Goal: Information Seeking & Learning: Compare options

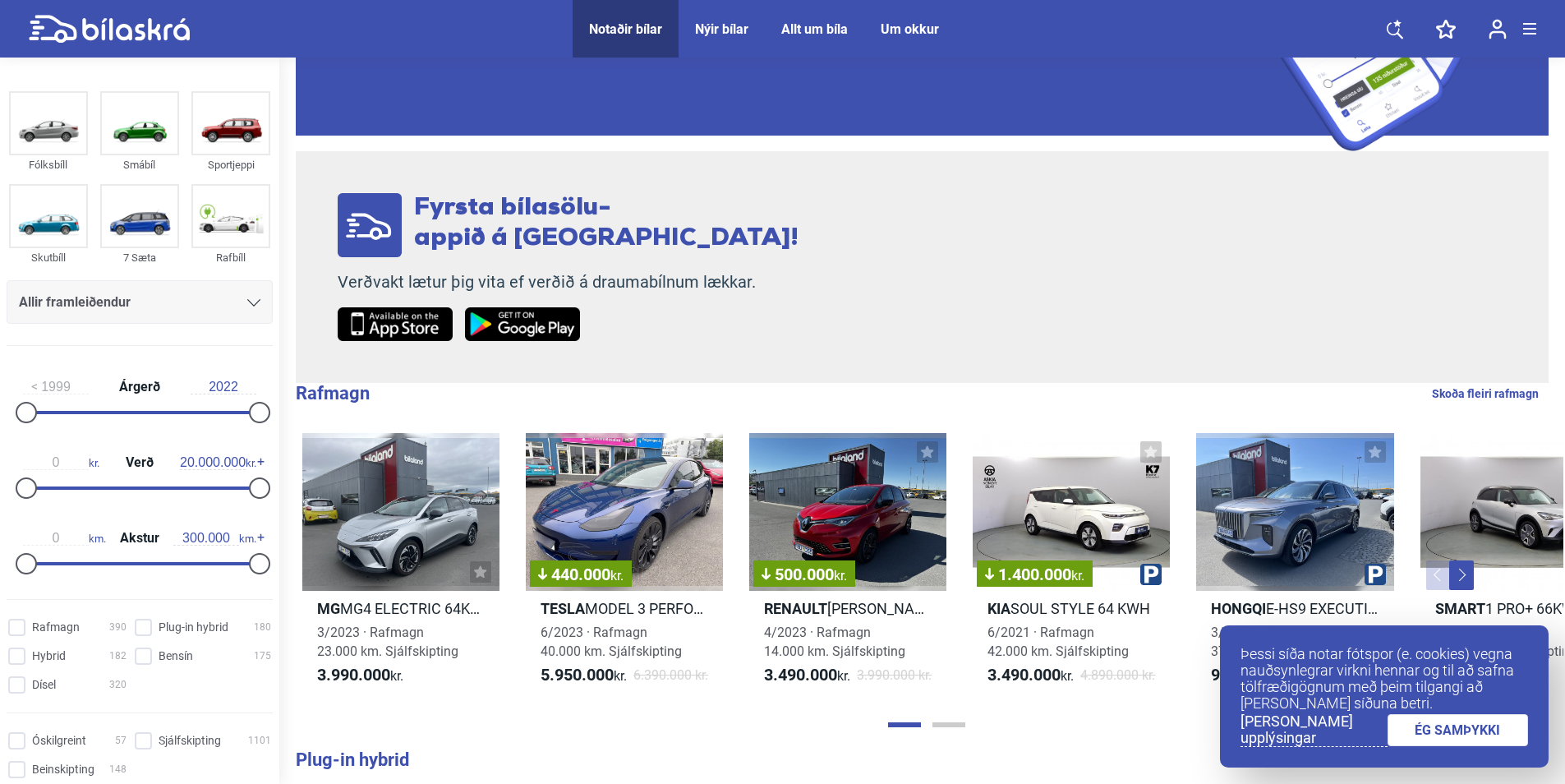
scroll to position [247, 0]
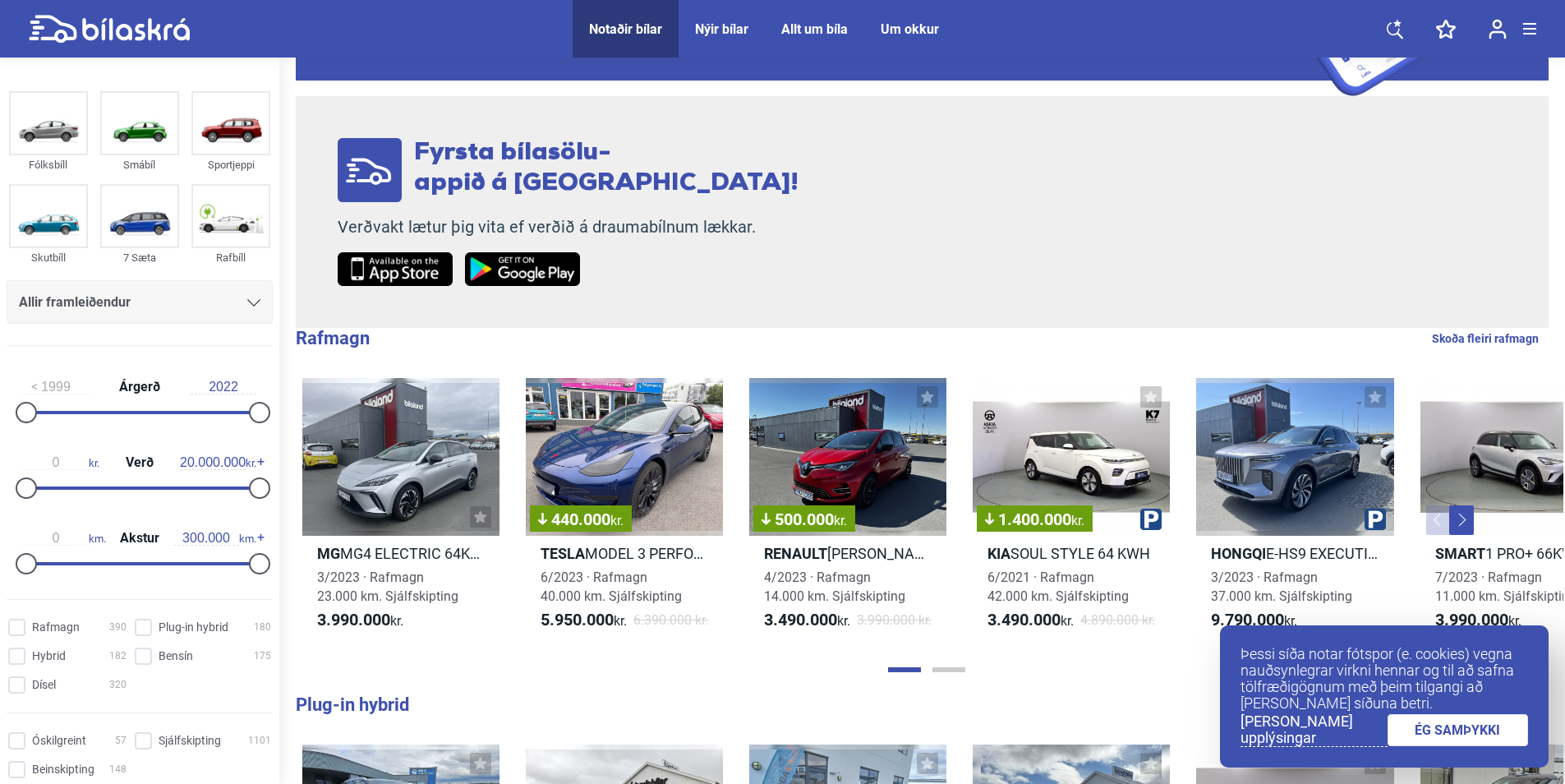
click at [805, 33] on div "Allt um bíla" at bounding box center [814, 29] width 66 height 15
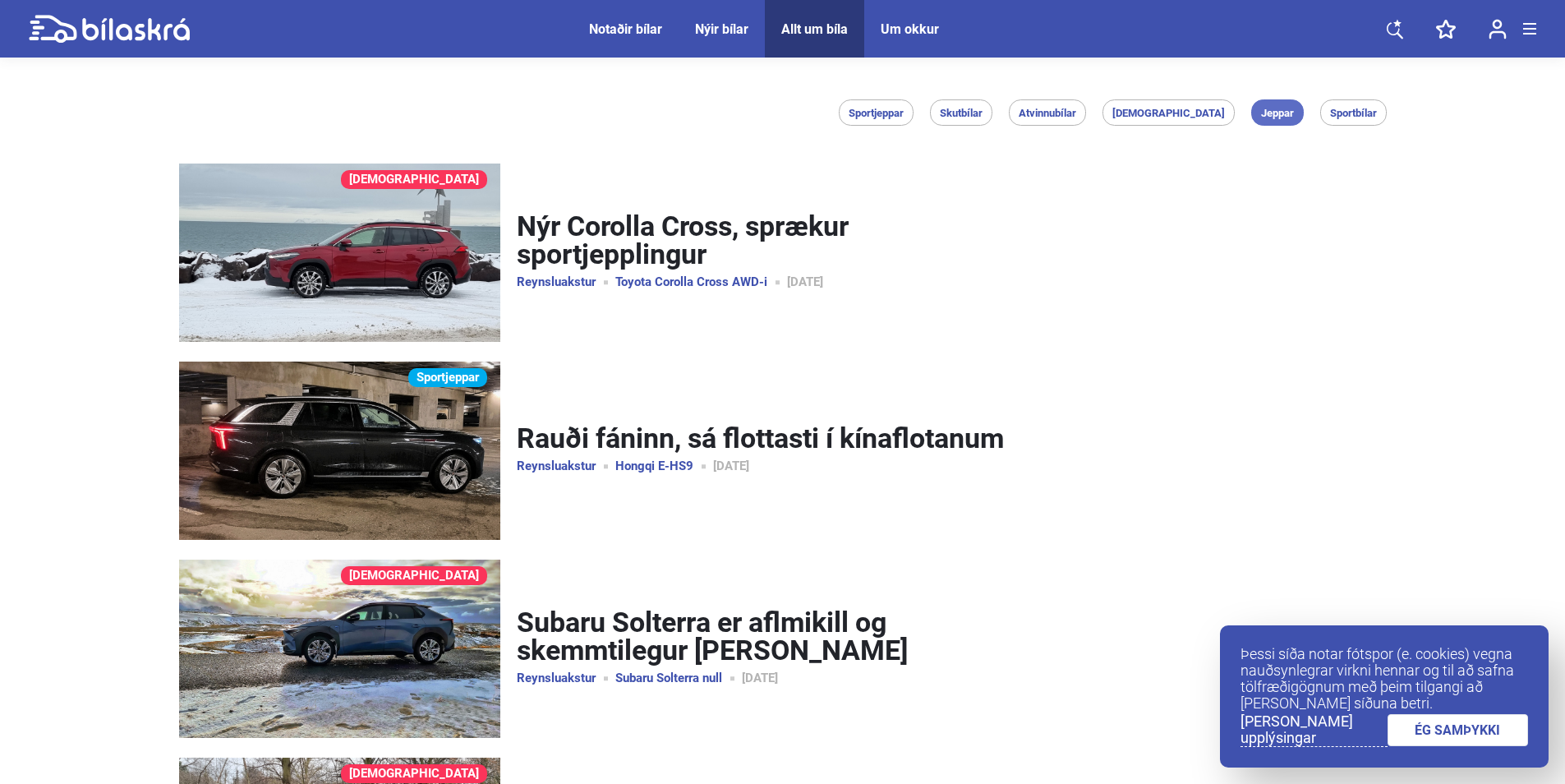
click at [1274, 116] on span "Jeppar" at bounding box center [1278, 113] width 33 height 11
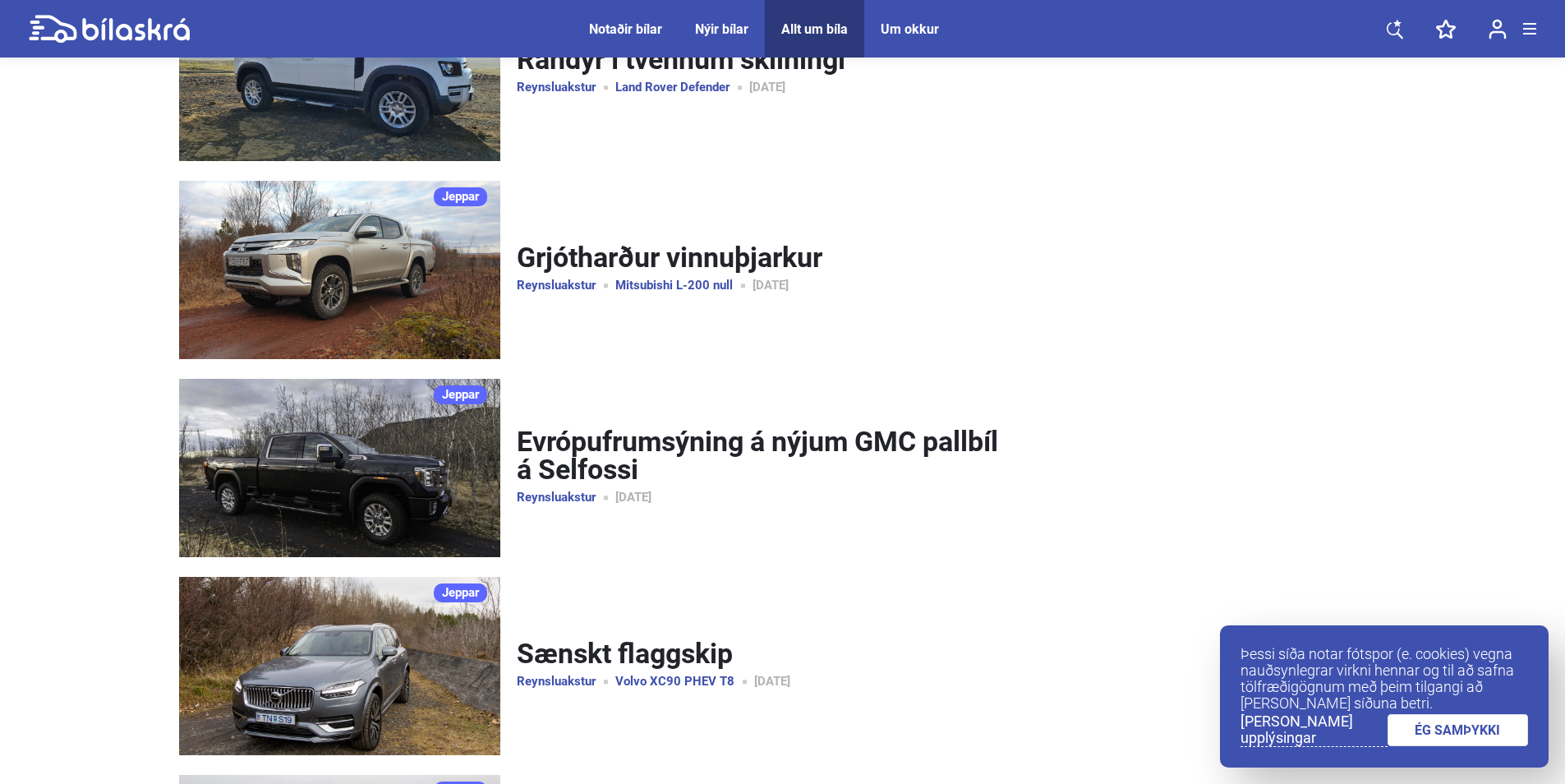
scroll to position [1807, 0]
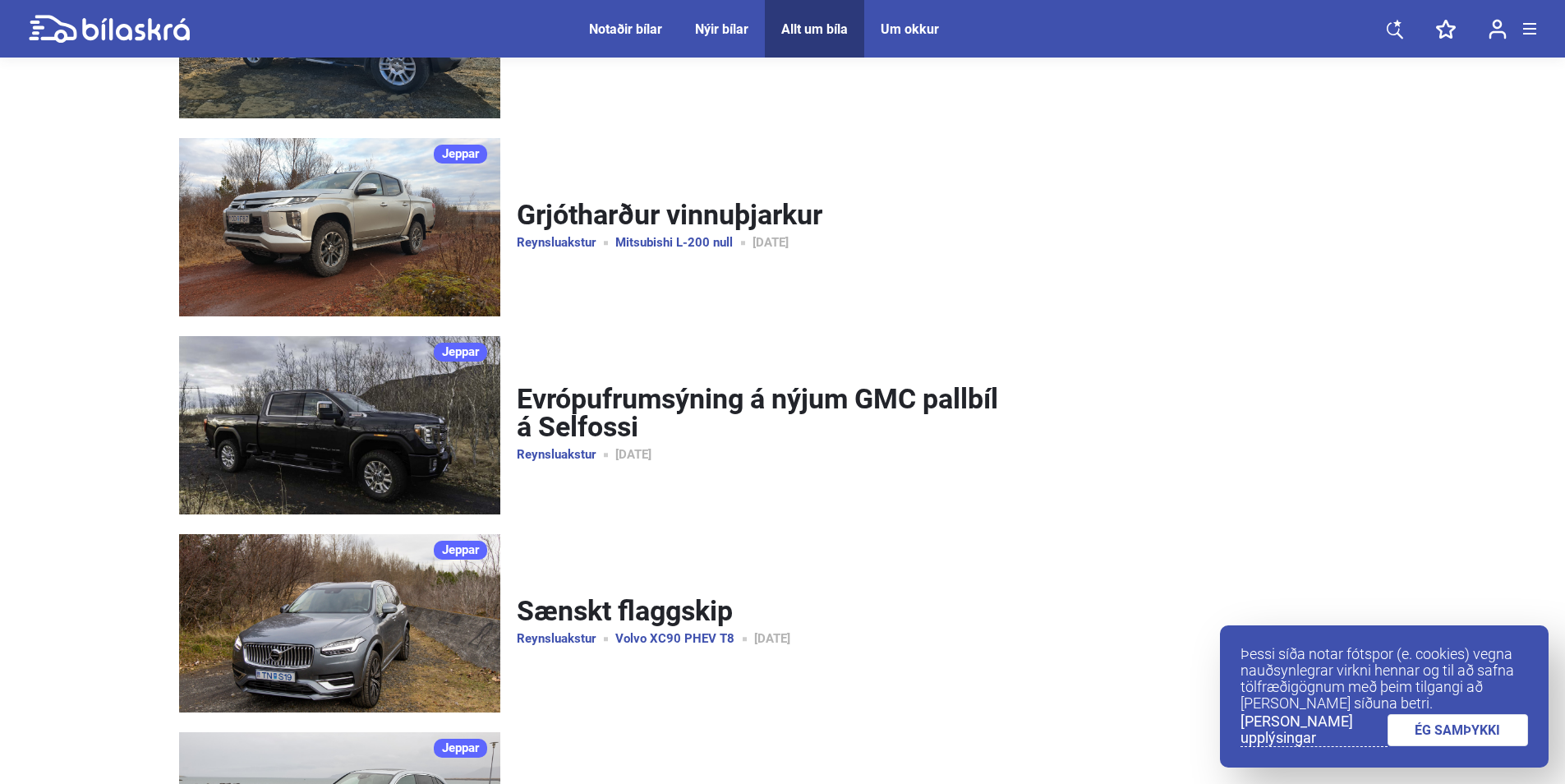
click at [159, 19] on icon at bounding box center [109, 29] width 161 height 29
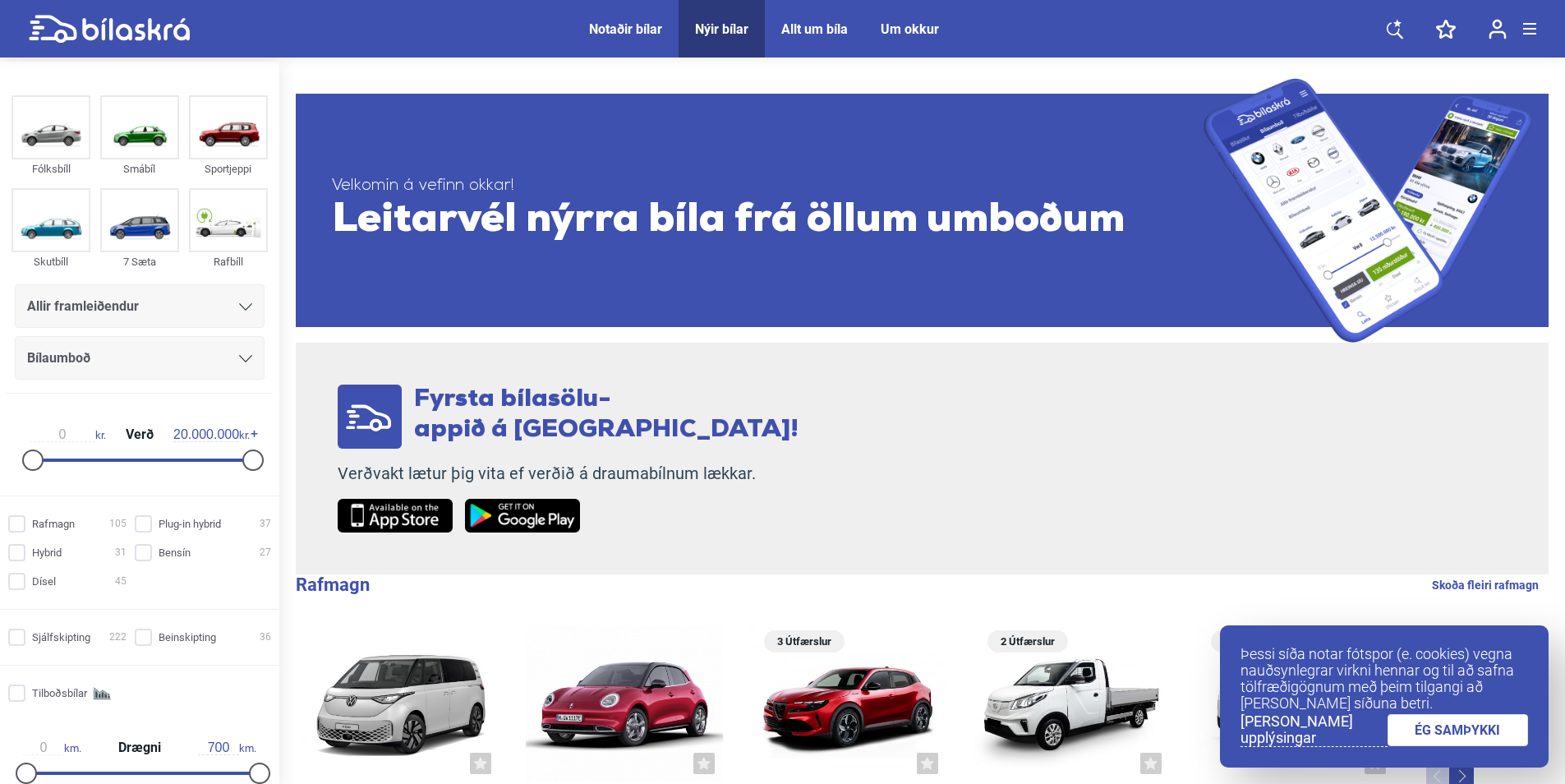
click at [212, 351] on div "Bílaumboð" at bounding box center [140, 358] width 225 height 23
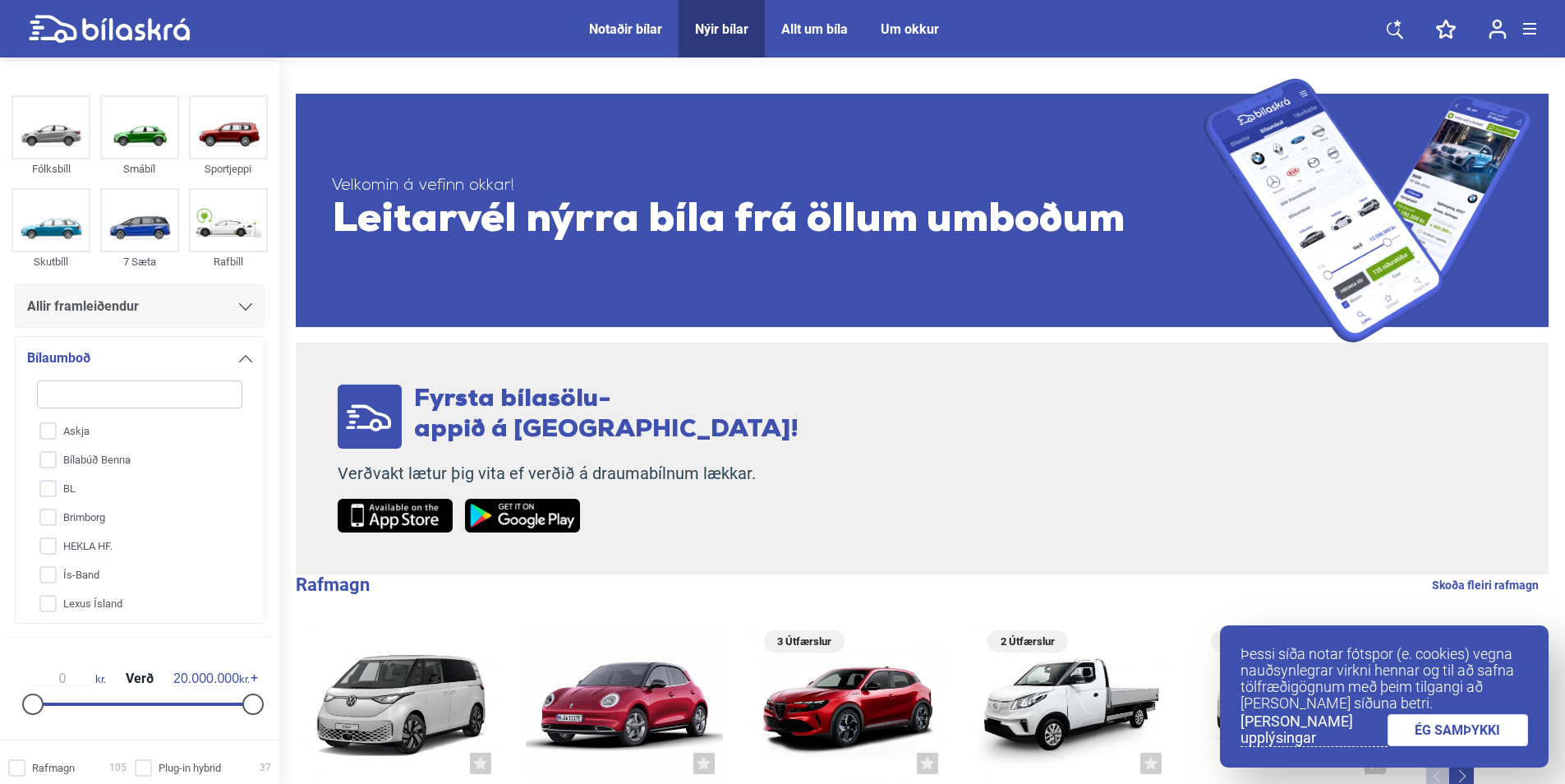
click at [212, 351] on div "Bílaumboð" at bounding box center [140, 358] width 225 height 23
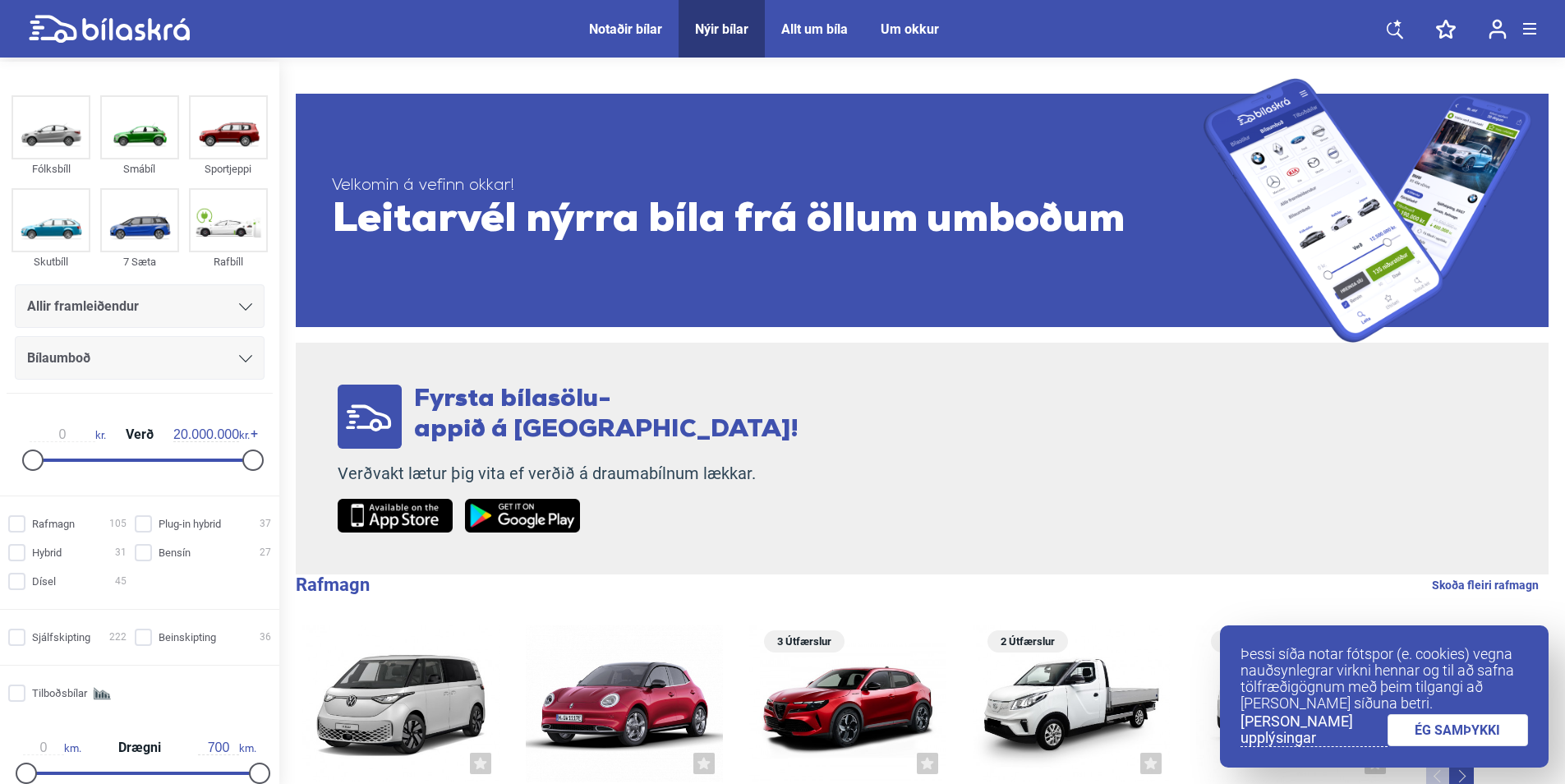
click at [202, 427] on input "20.000.000" at bounding box center [206, 433] width 66 height 14
drag, startPoint x: 171, startPoint y: 433, endPoint x: 288, endPoint y: 424, distance: 117.3
type input "2.500.000"
click at [33, 577] on input "Dísel 45" at bounding box center [69, 582] width 119 height 17
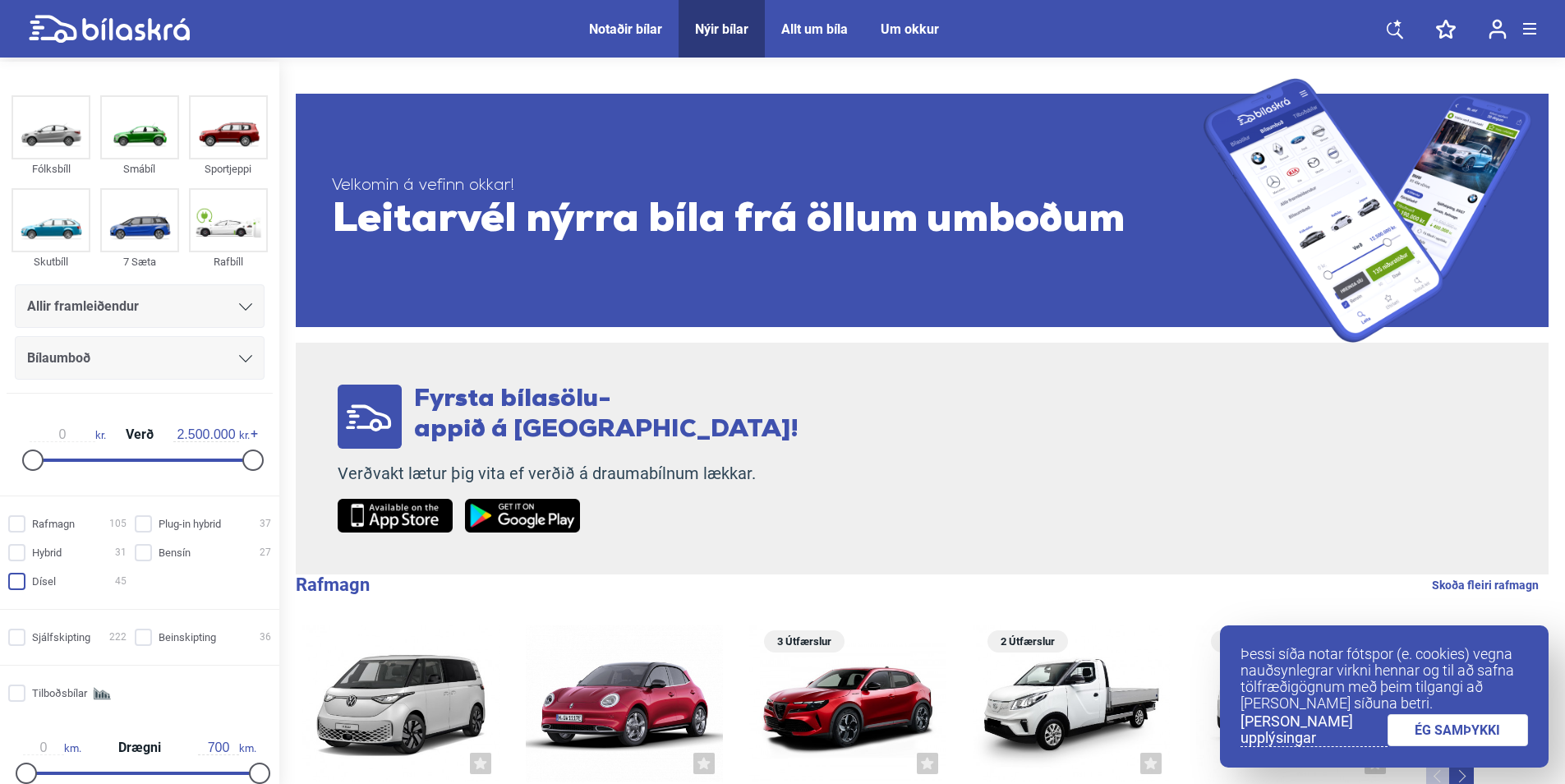
checkbox input "true"
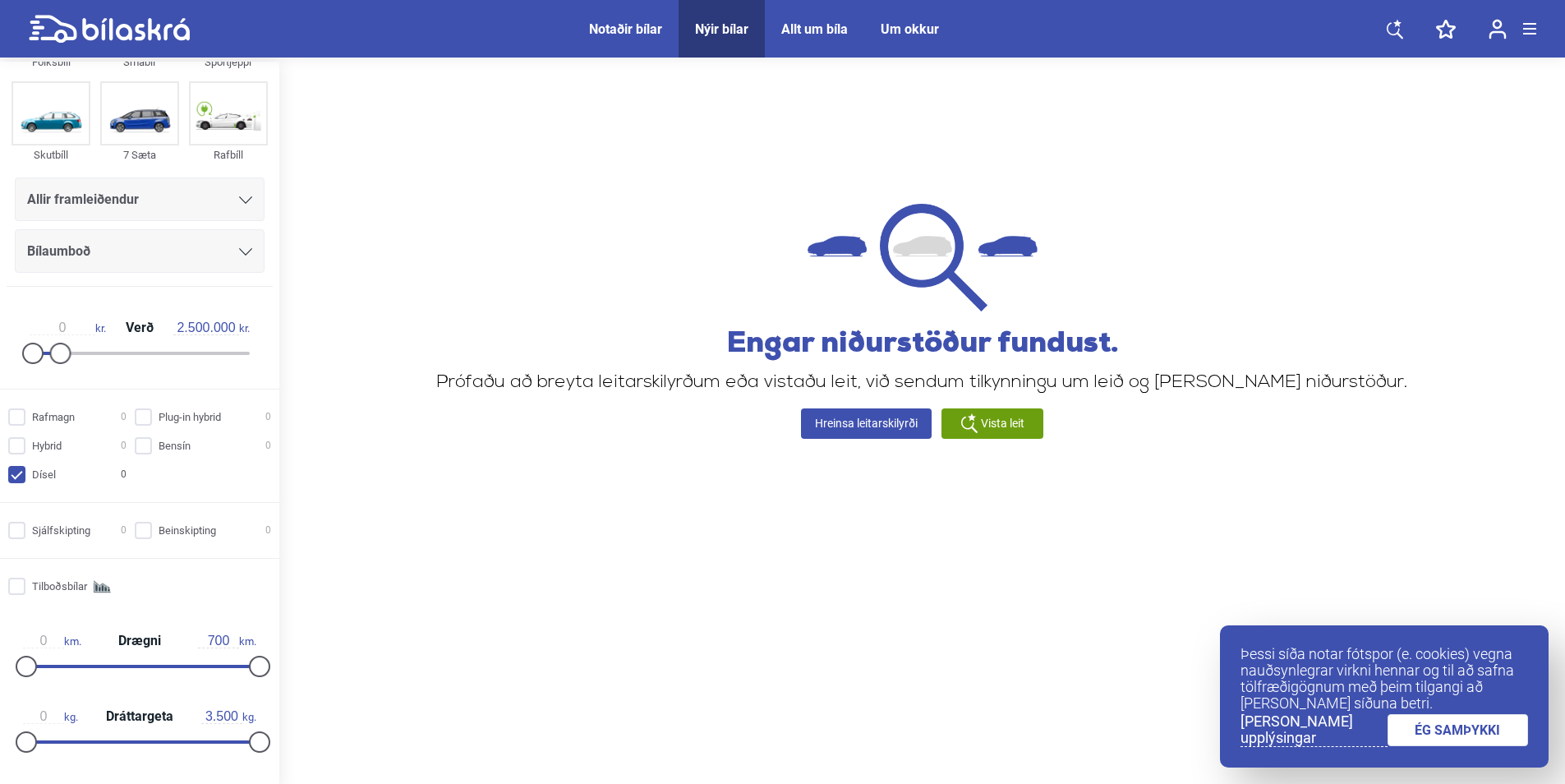
scroll to position [247, 0]
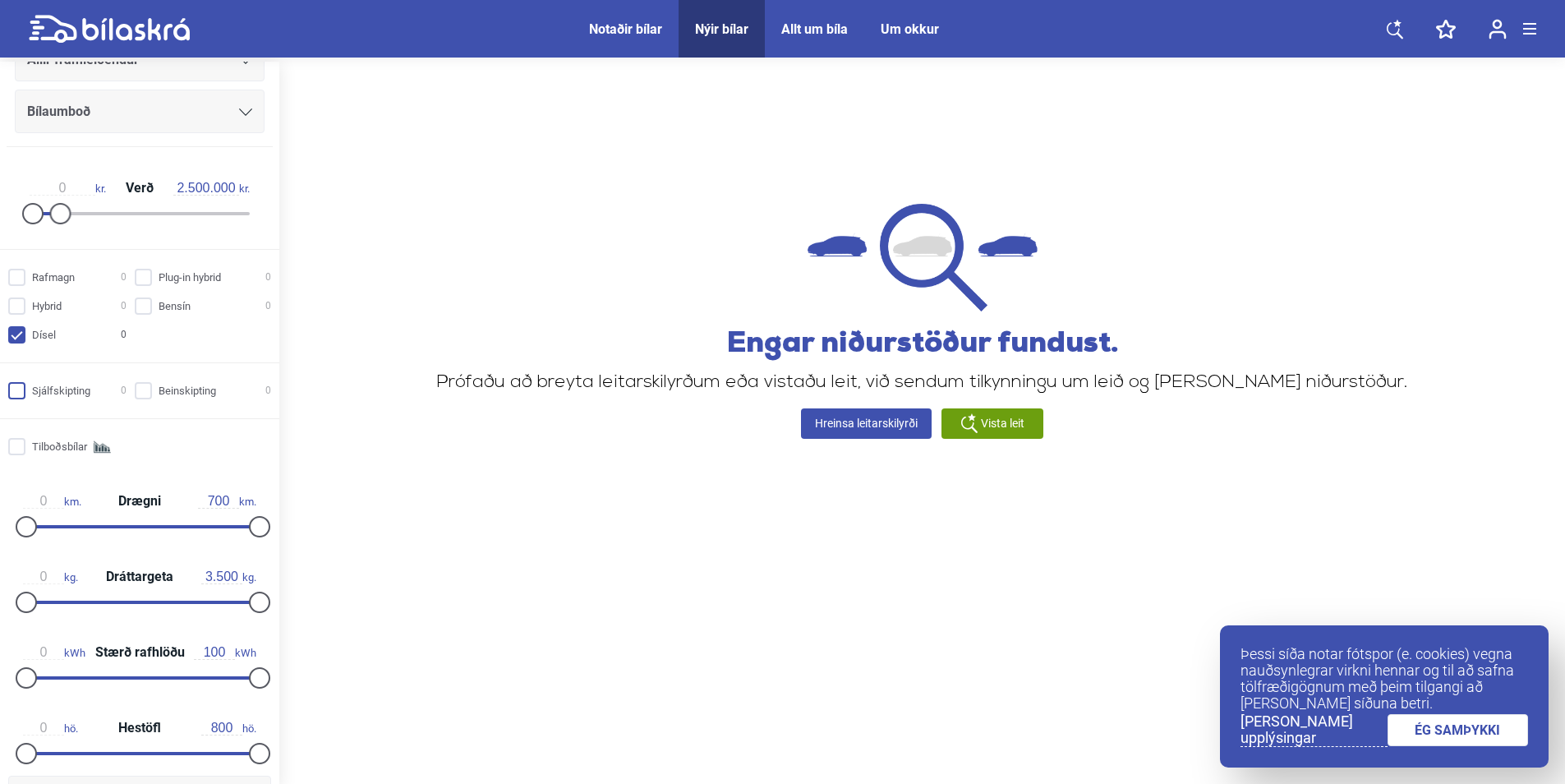
click at [53, 392] on input "Sjálfskipting 0" at bounding box center [69, 391] width 119 height 17
checkbox input "true"
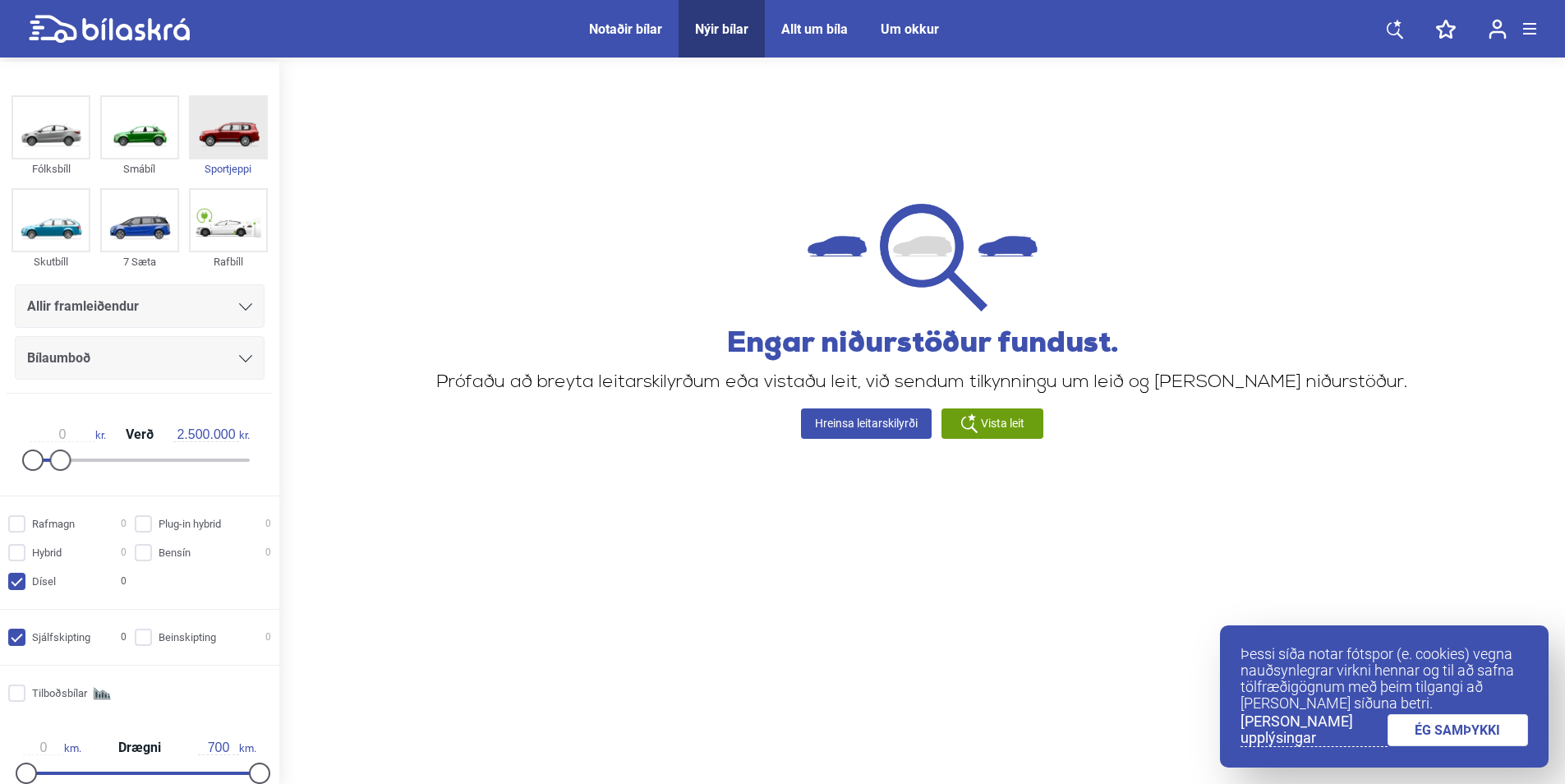
click at [233, 143] on img at bounding box center [228, 127] width 75 height 61
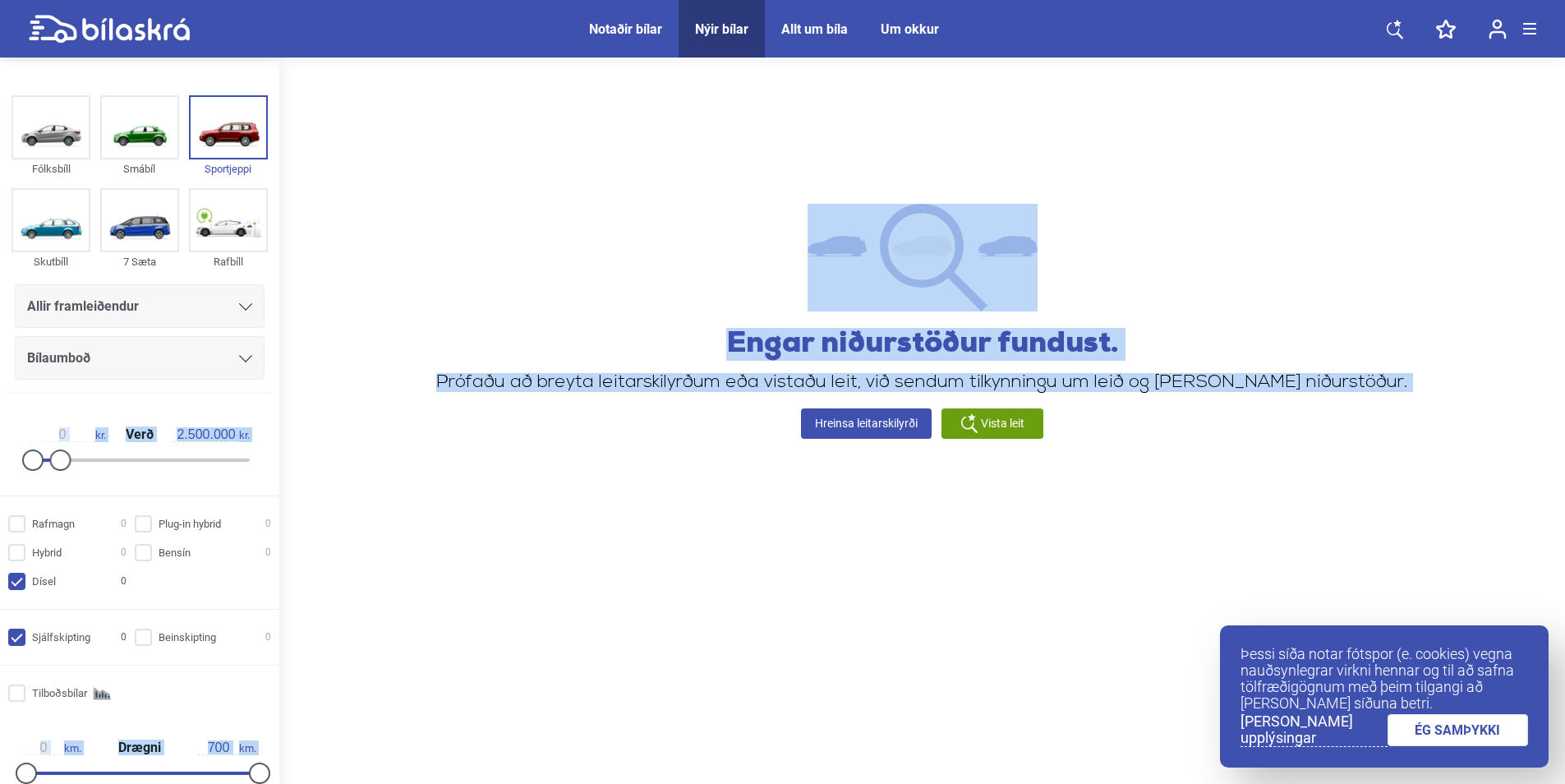
drag, startPoint x: 273, startPoint y: 348, endPoint x: 303, endPoint y: 461, distance: 116.9
click at [303, 461] on div "Fólksbíll Smábíl Sportjeppi Skutbíll 7 Sæta Rafbíll Allir framleiðendur Bílaumb…" at bounding box center [782, 425] width 1565 height 726
click at [629, 27] on div "Notaðir bílar" at bounding box center [625, 29] width 73 height 15
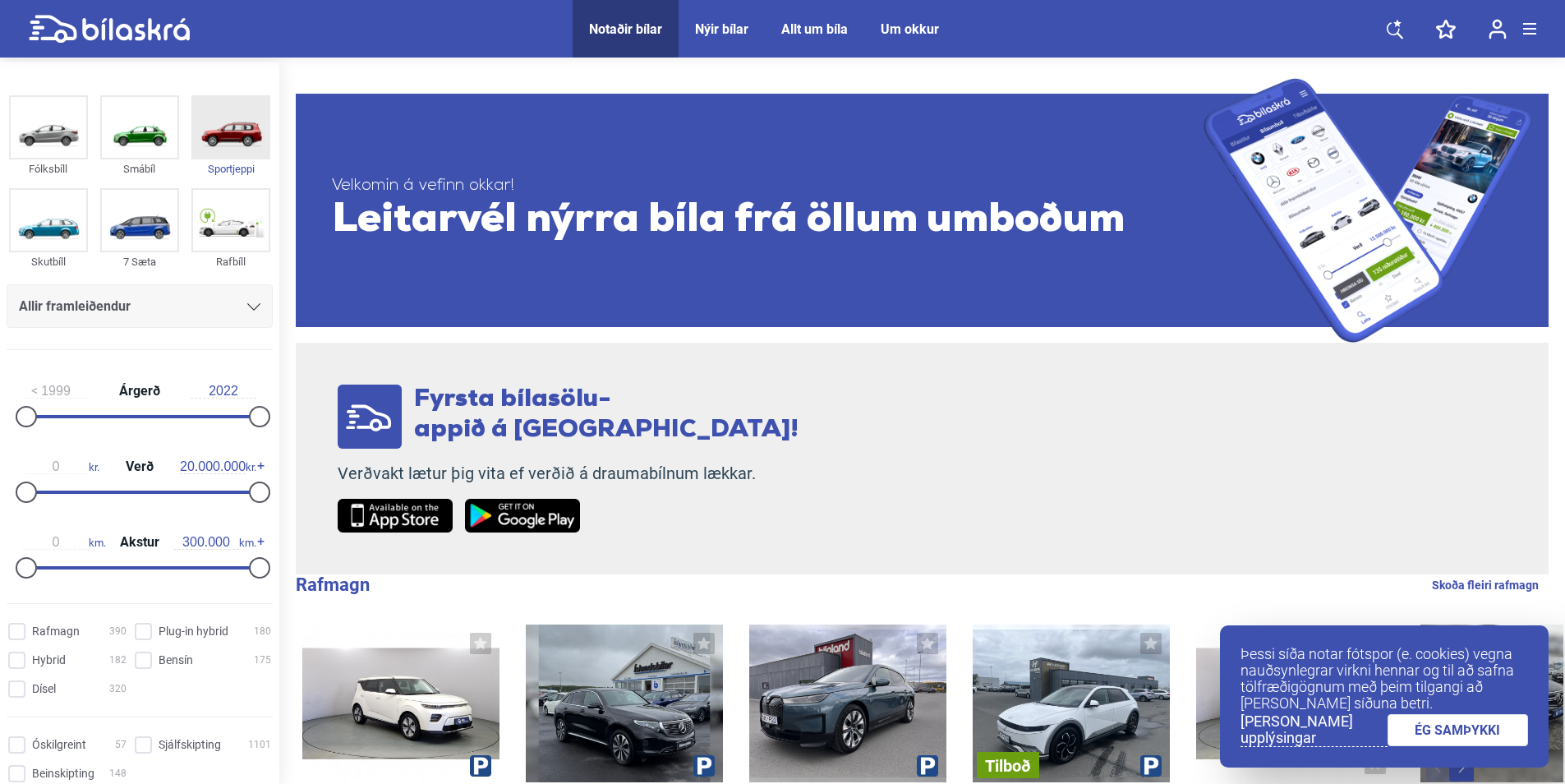
click at [230, 140] on img at bounding box center [230, 127] width 75 height 61
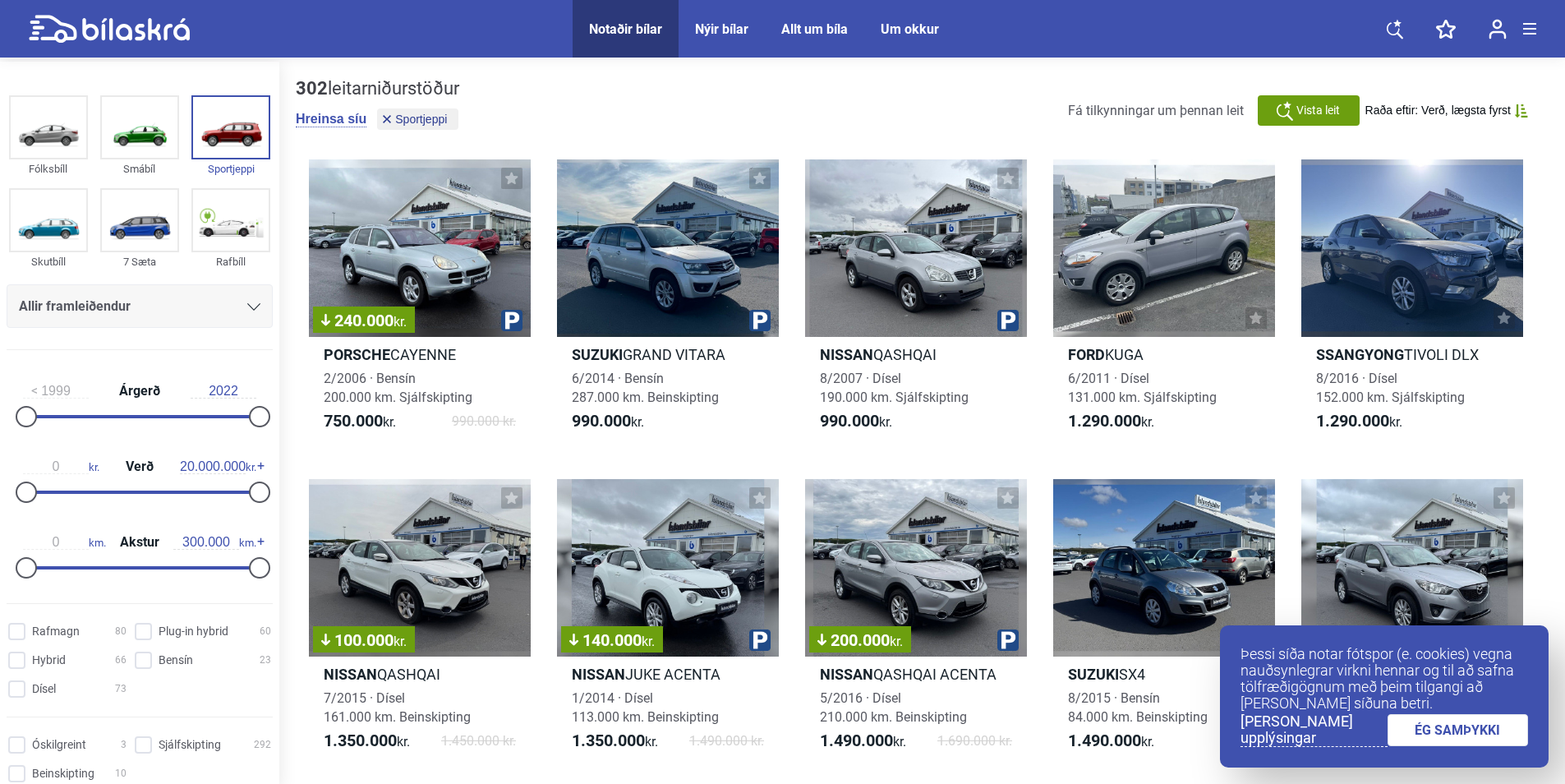
click at [230, 391] on input "2022" at bounding box center [224, 390] width 66 height 14
click at [181, 465] on input "20.000.000" at bounding box center [213, 466] width 66 height 14
drag, startPoint x: 175, startPoint y: 467, endPoint x: 281, endPoint y: 464, distance: 106.0
click at [286, 464] on div "Fólksbíll Smábíl Sportjeppi Skutbíll 7 Sæta Rafbíll Allir framleiðendur [PERSON…" at bounding box center [782, 757] width 1565 height 1391
type input "2.500.000"
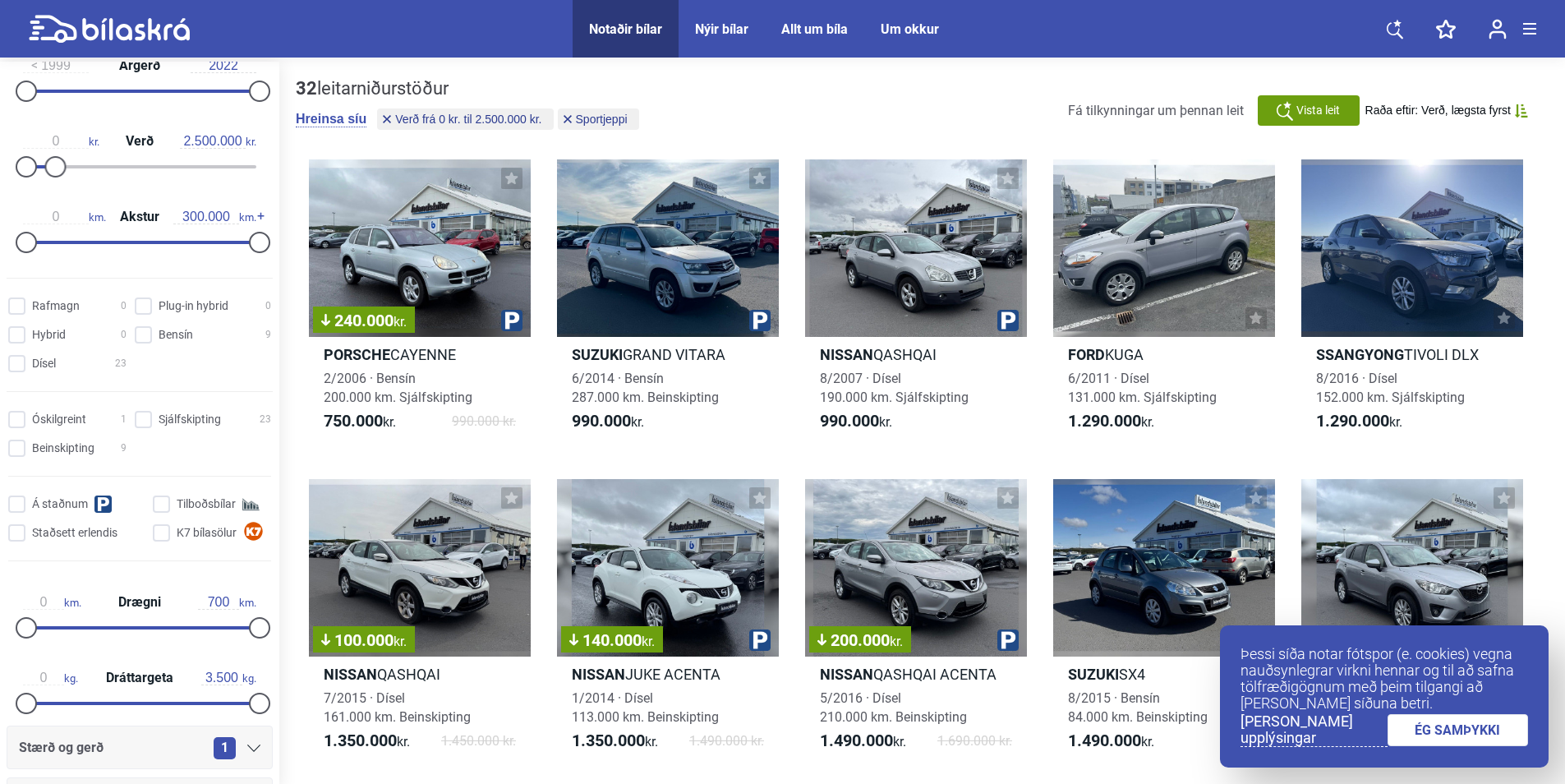
scroll to position [328, 0]
click at [27, 365] on input "Dísel 23" at bounding box center [69, 361] width 119 height 17
checkbox input "true"
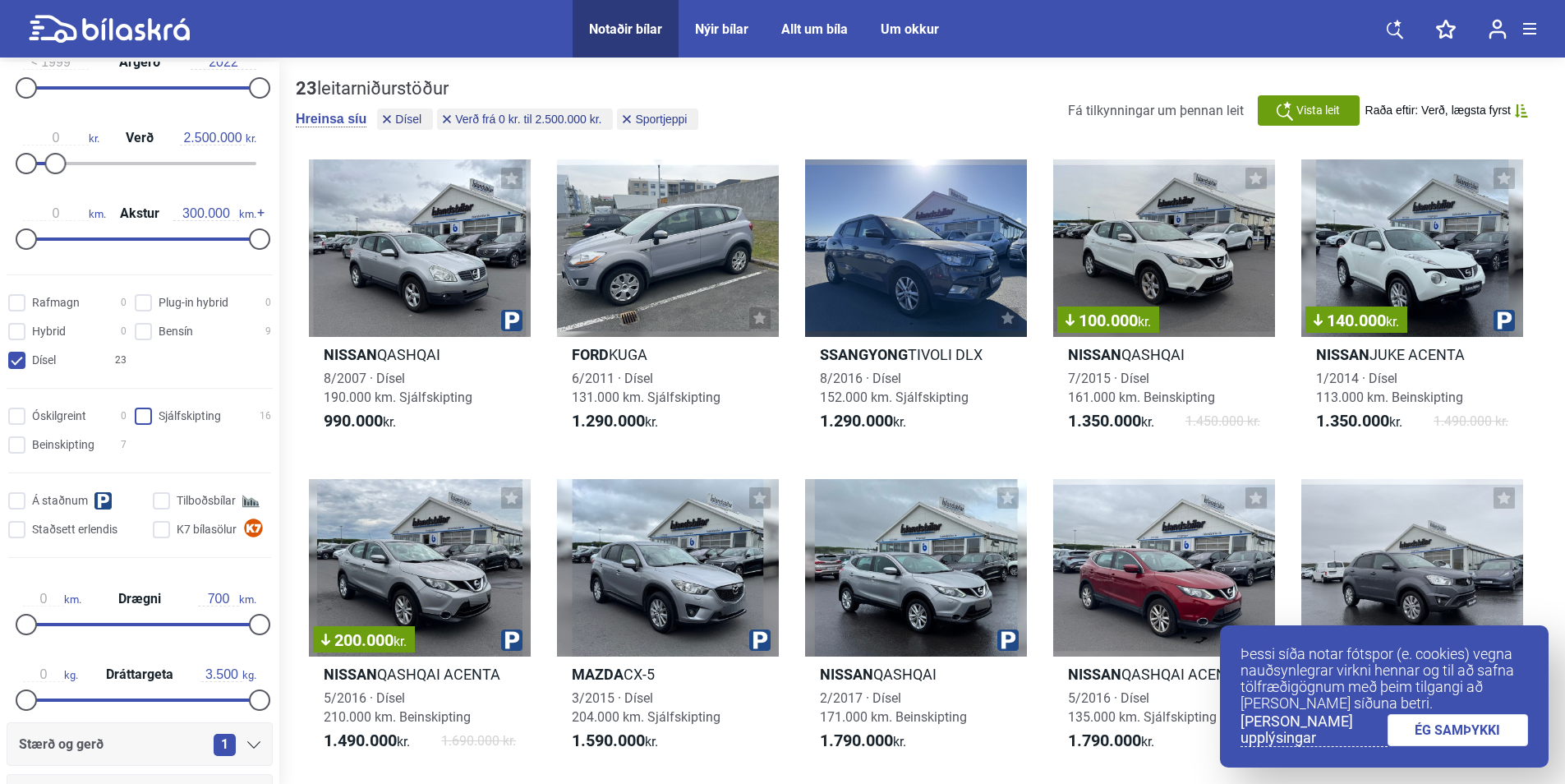
click at [171, 413] on input "Sjálfskipting 16" at bounding box center [205, 417] width 137 height 17
checkbox input "true"
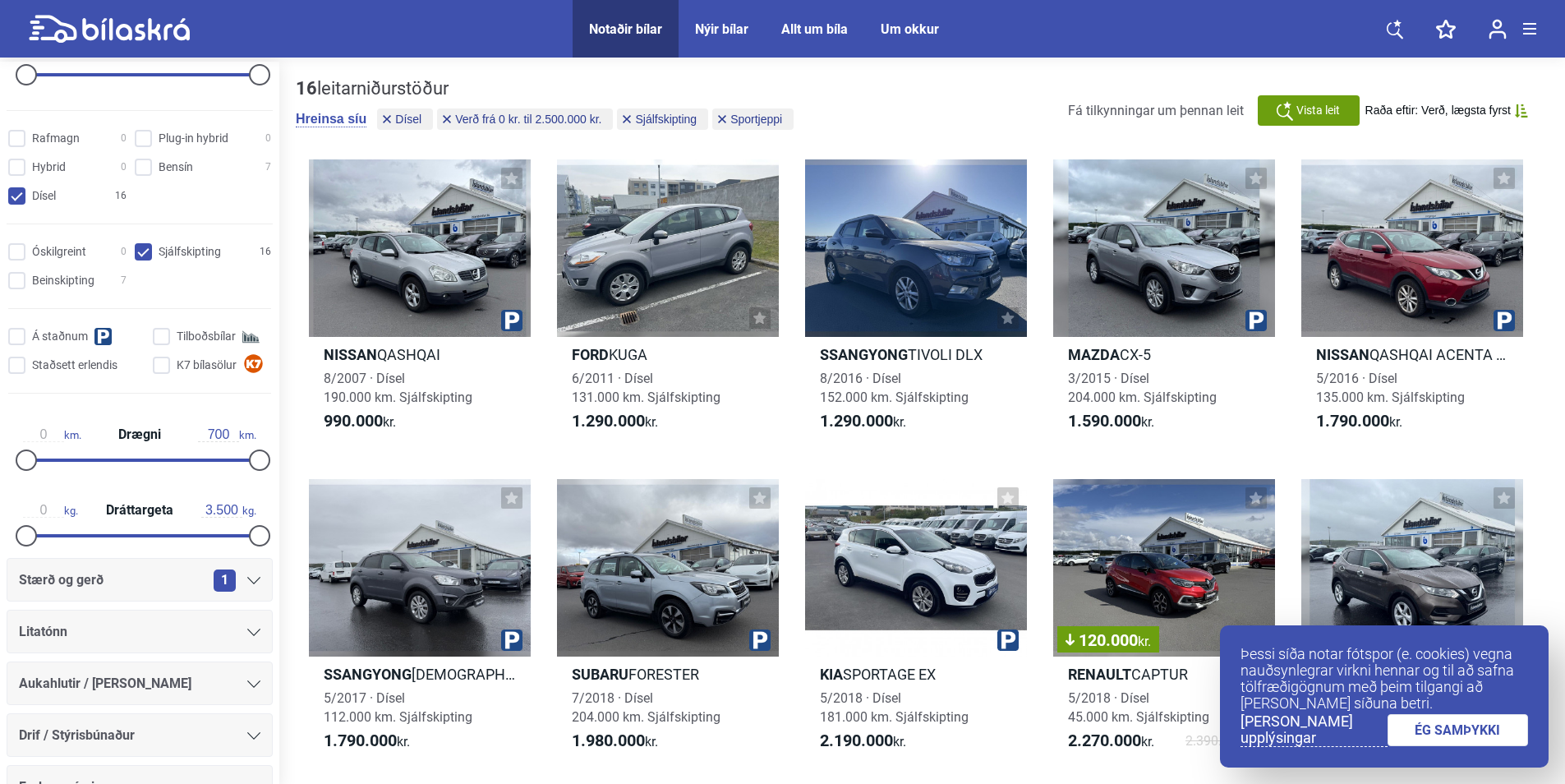
scroll to position [647, 0]
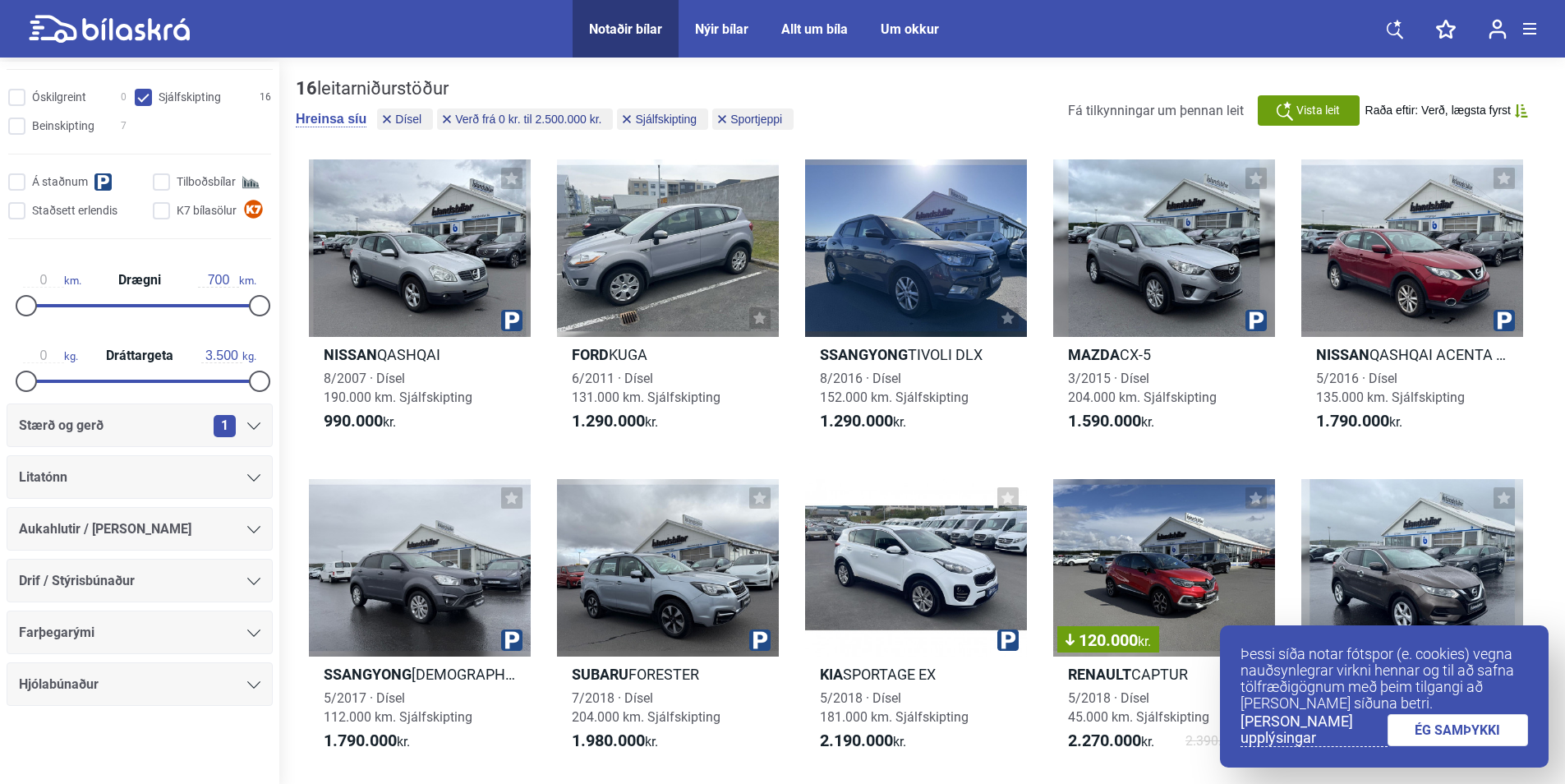
click at [249, 421] on div "1" at bounding box center [237, 426] width 47 height 22
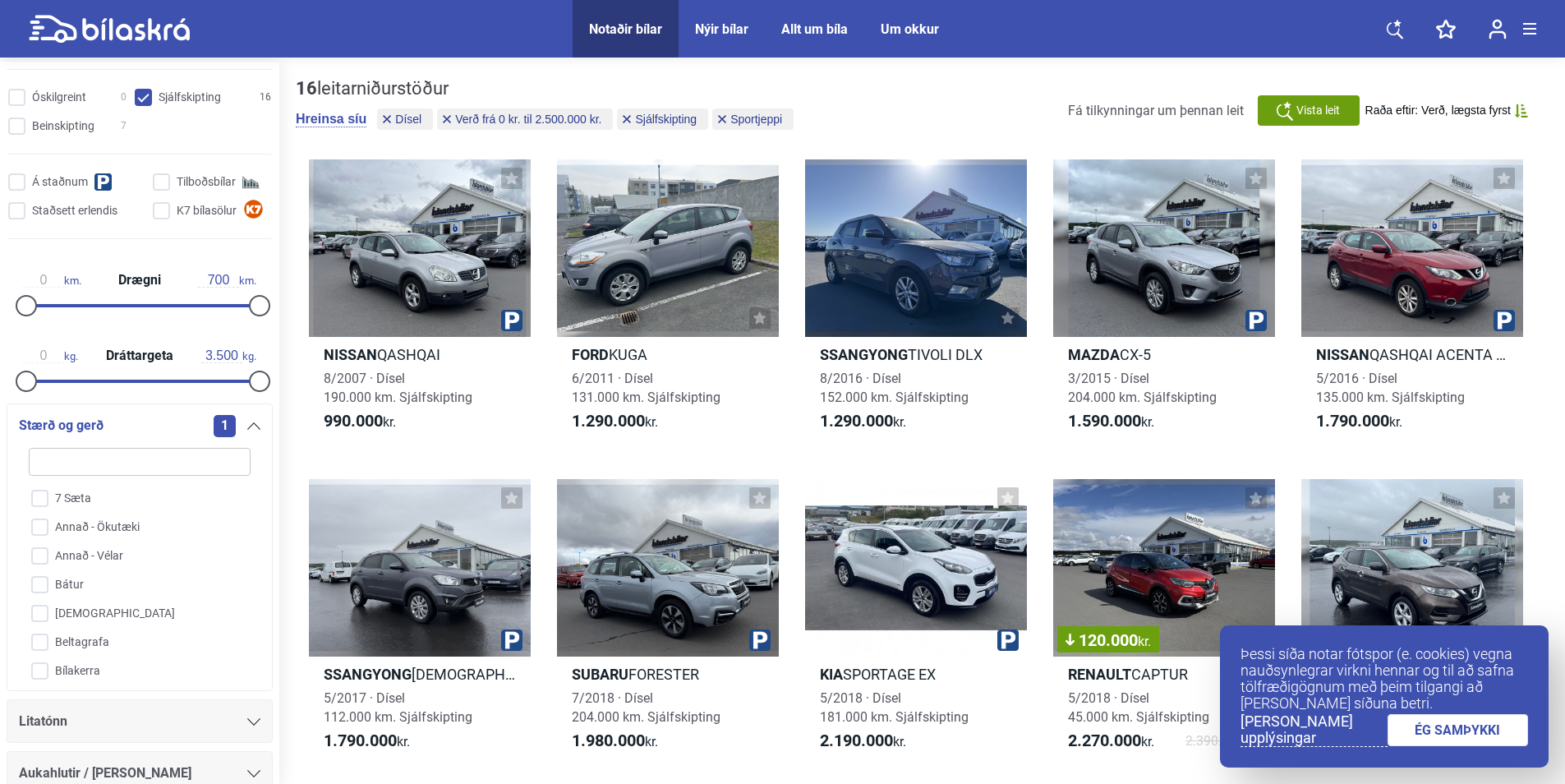
click at [249, 421] on div "1" at bounding box center [237, 426] width 47 height 22
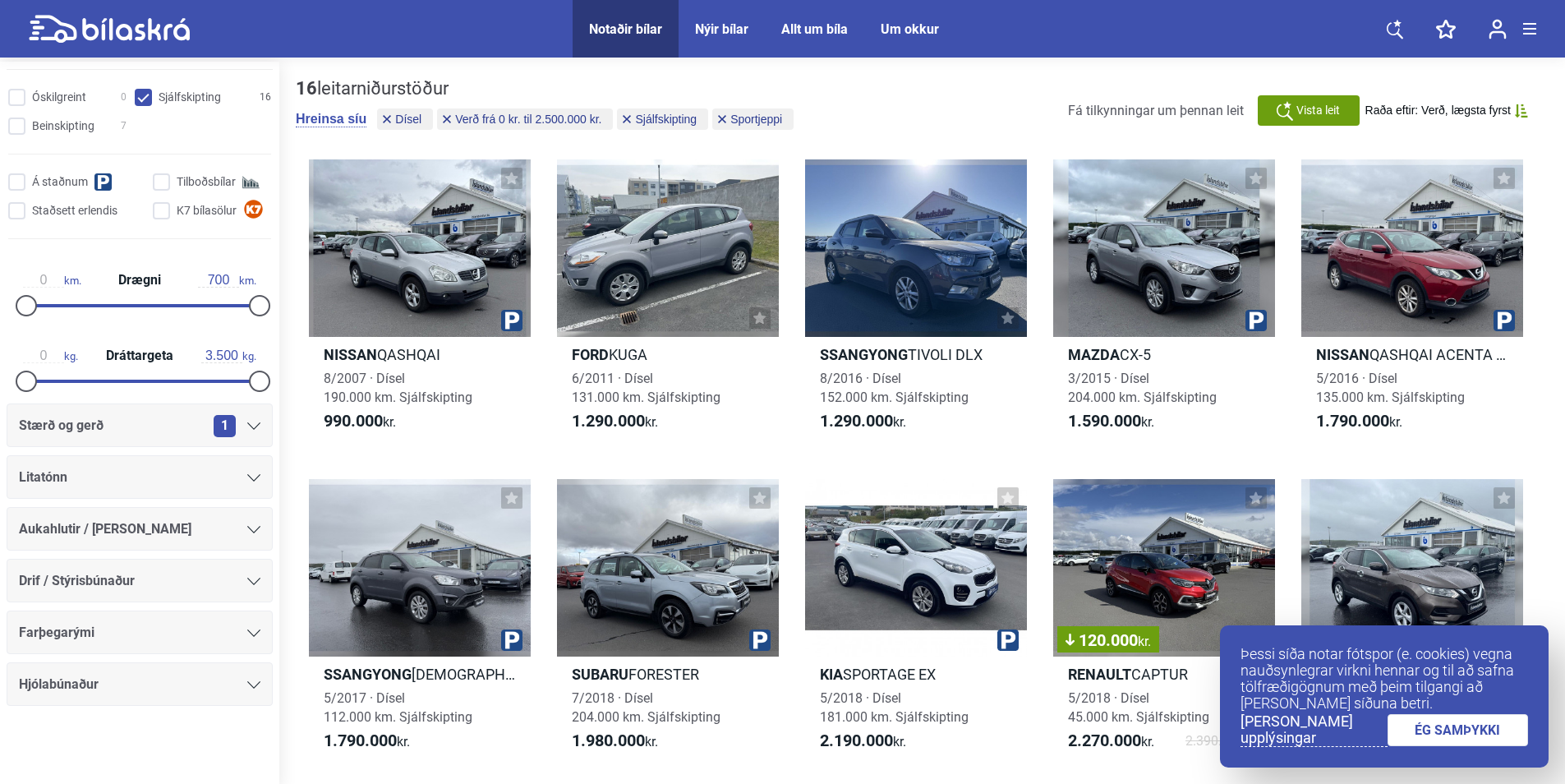
click at [248, 527] on icon at bounding box center [254, 530] width 13 height 8
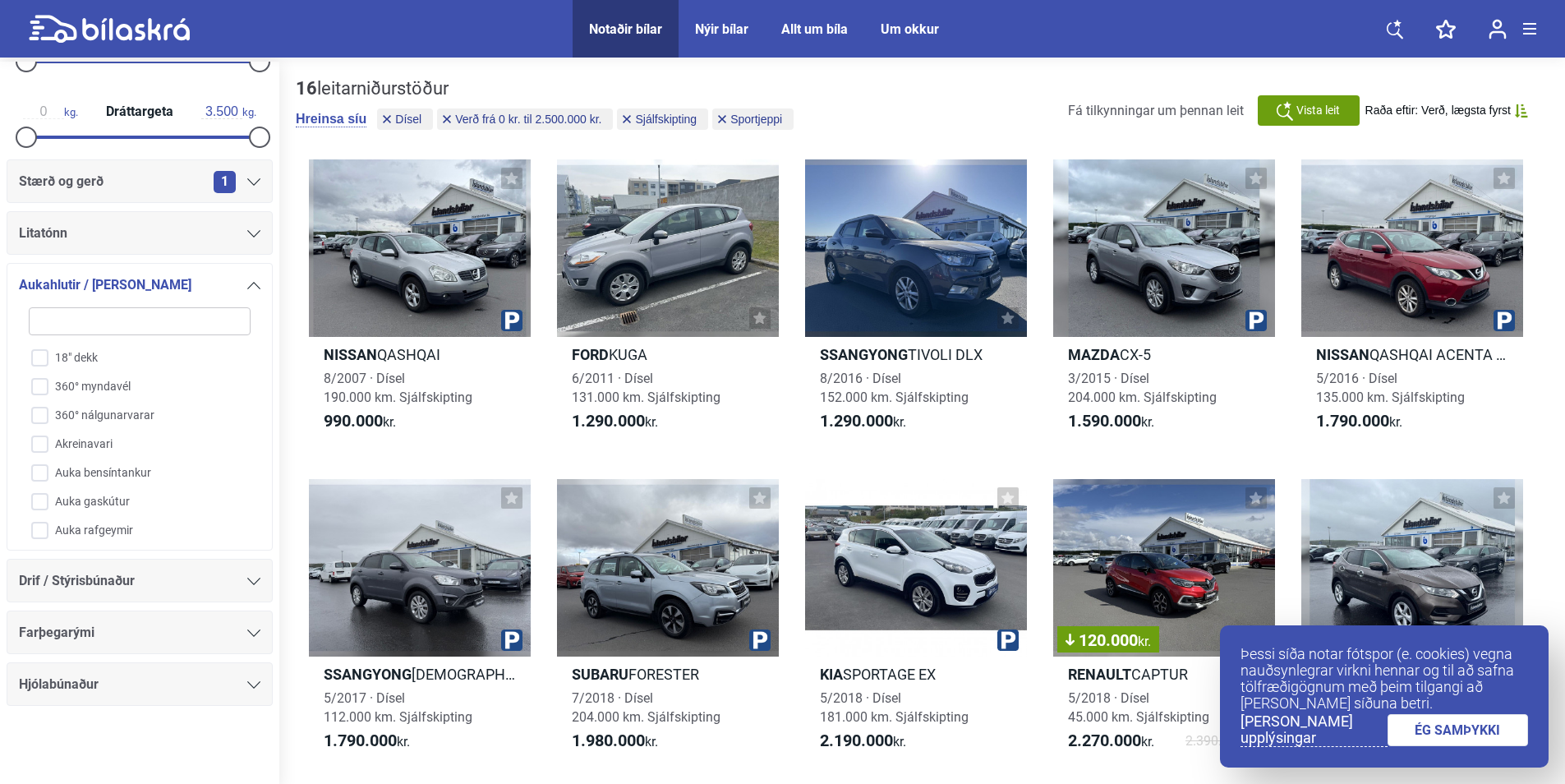
click at [249, 286] on icon at bounding box center [254, 285] width 13 height 8
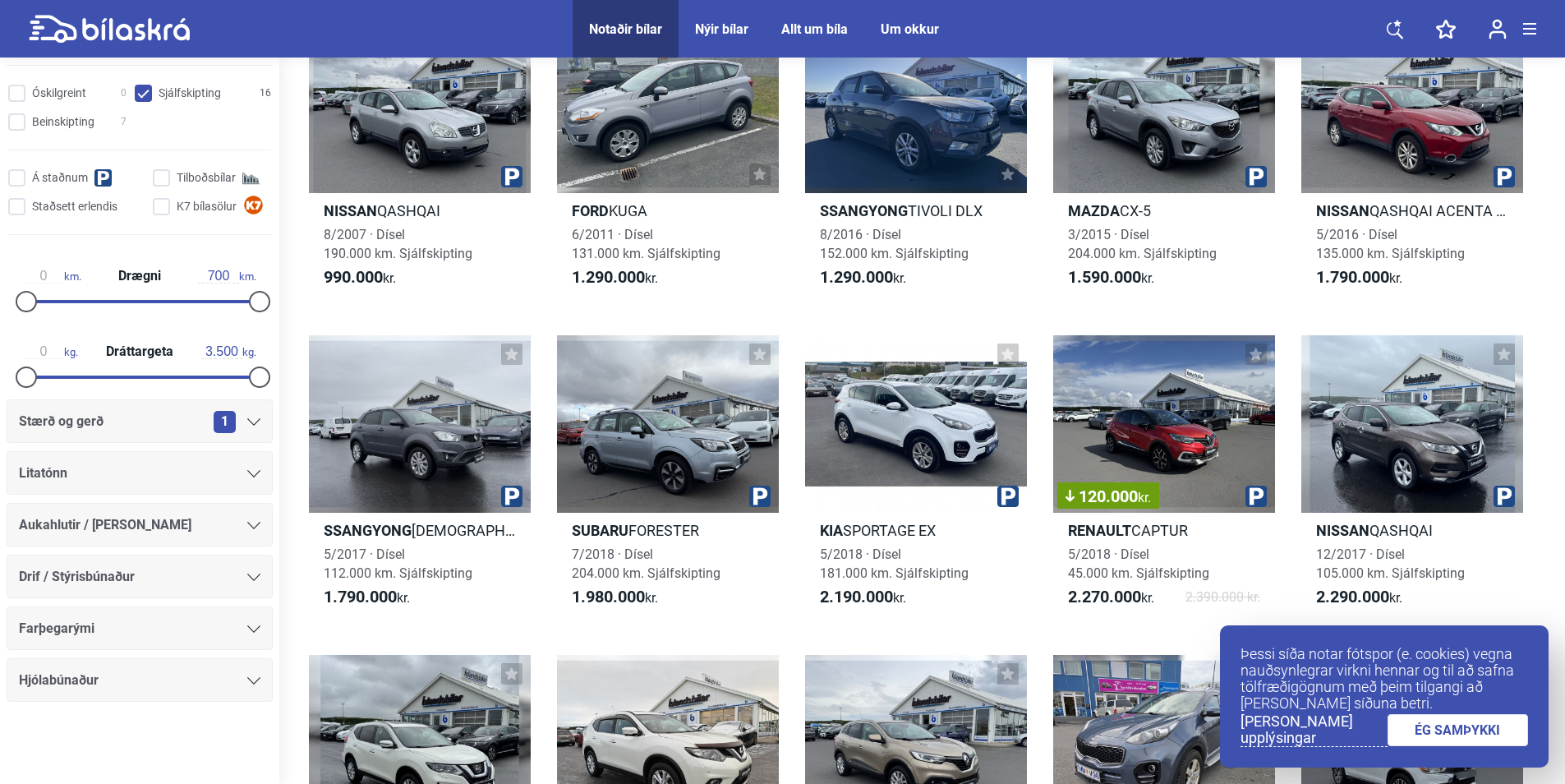
scroll to position [165, 0]
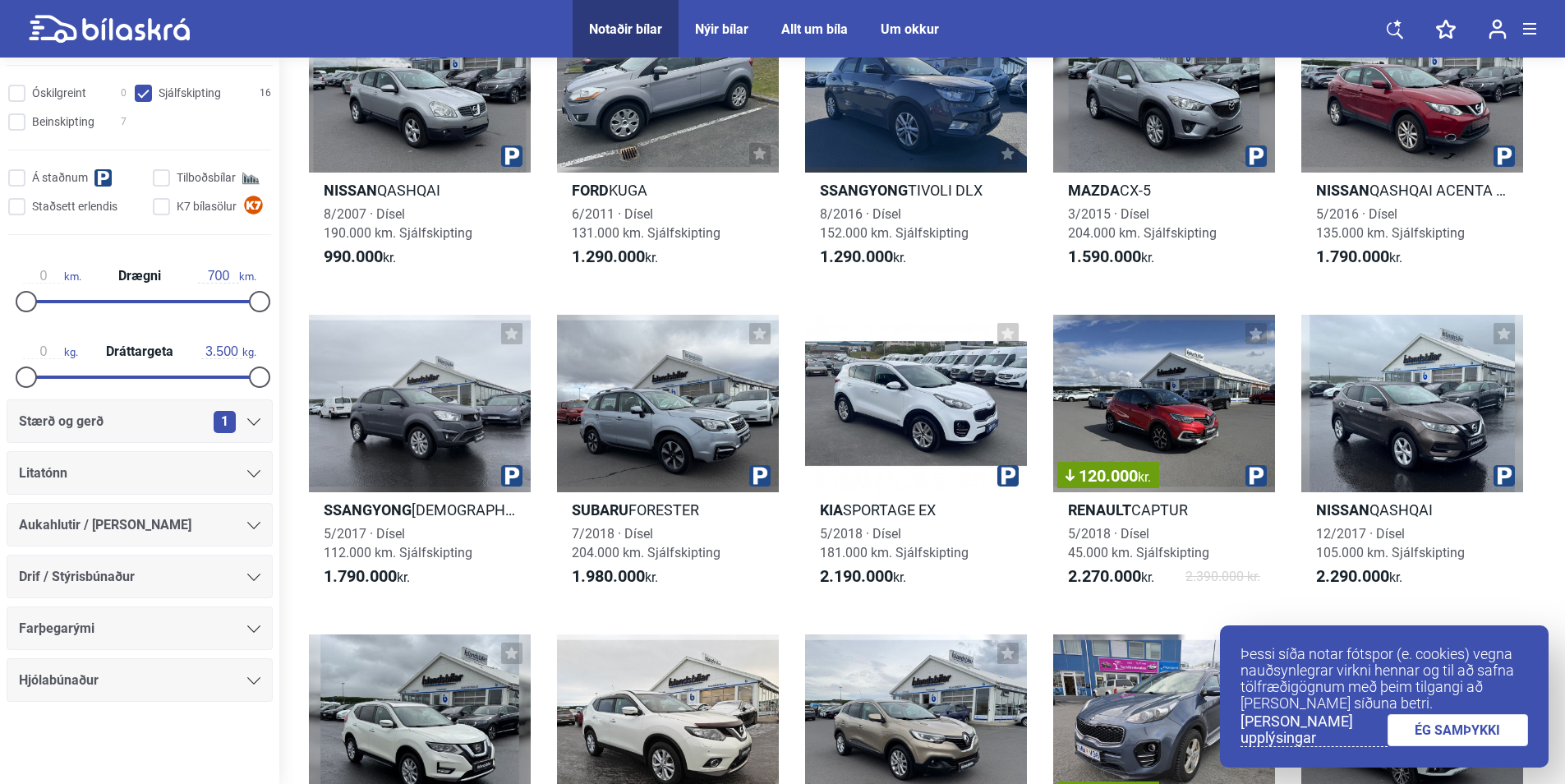
click at [248, 678] on icon at bounding box center [254, 681] width 13 height 8
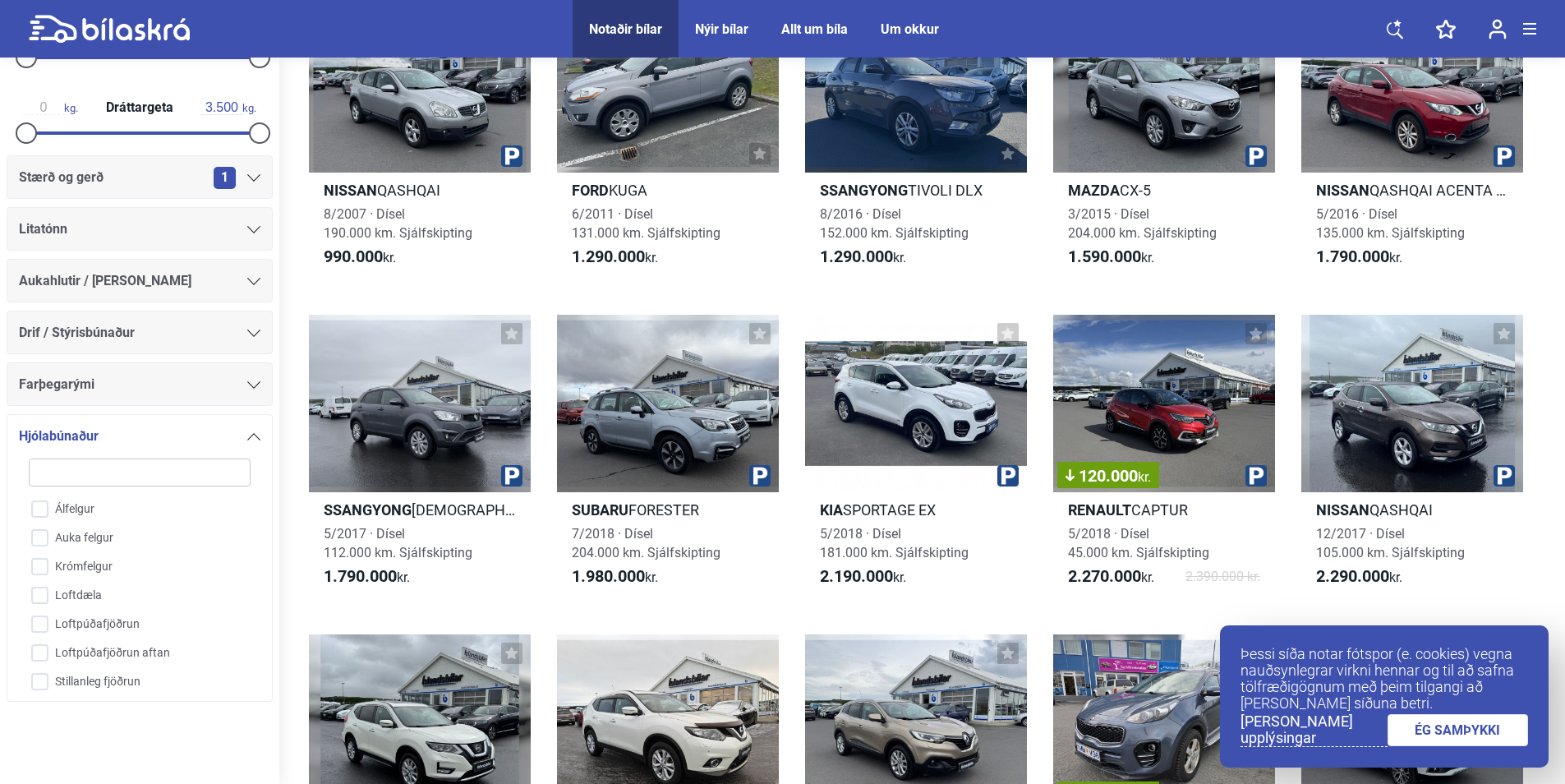
click at [248, 435] on icon at bounding box center [254, 436] width 13 height 8
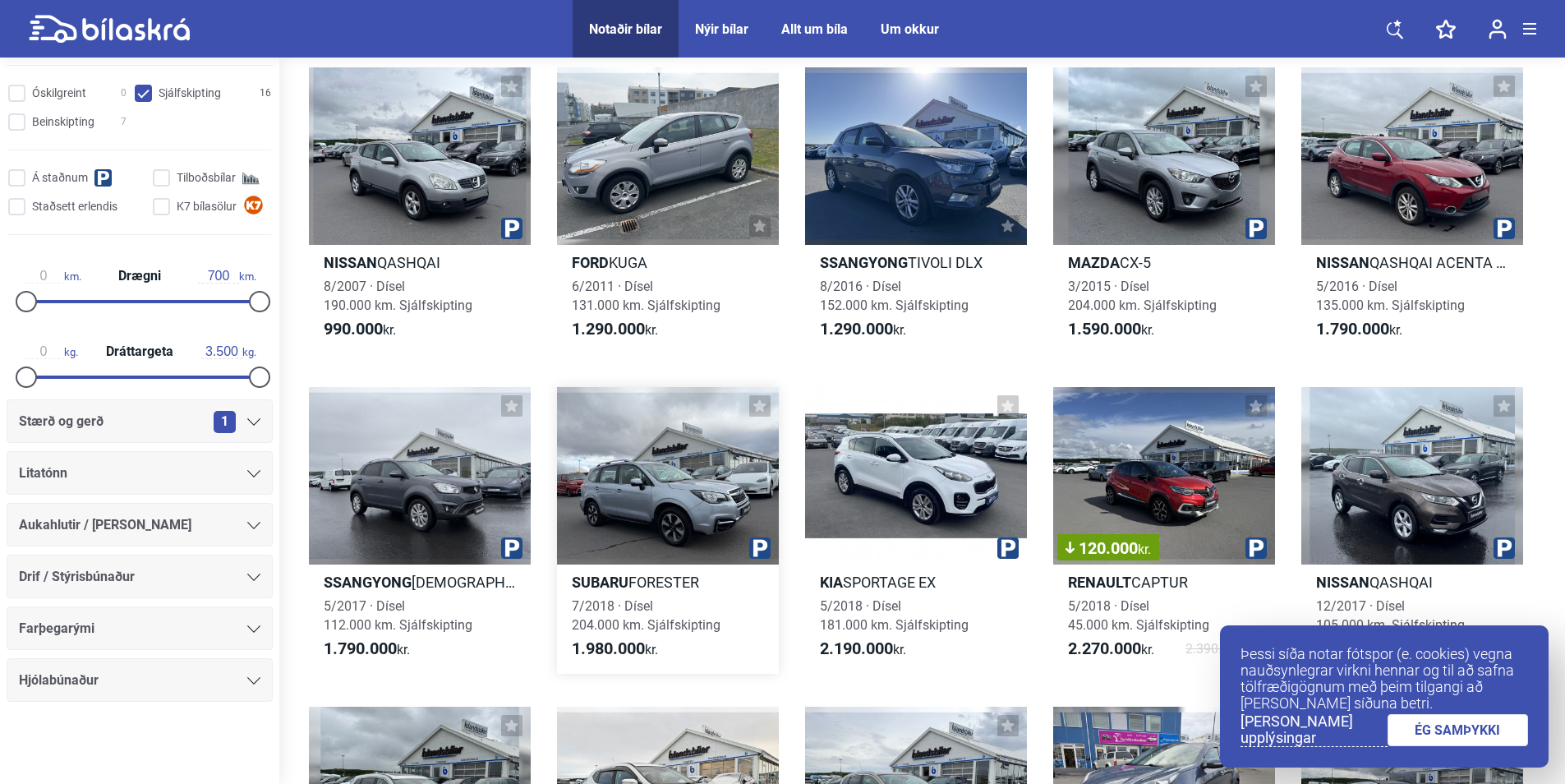
scroll to position [0, 0]
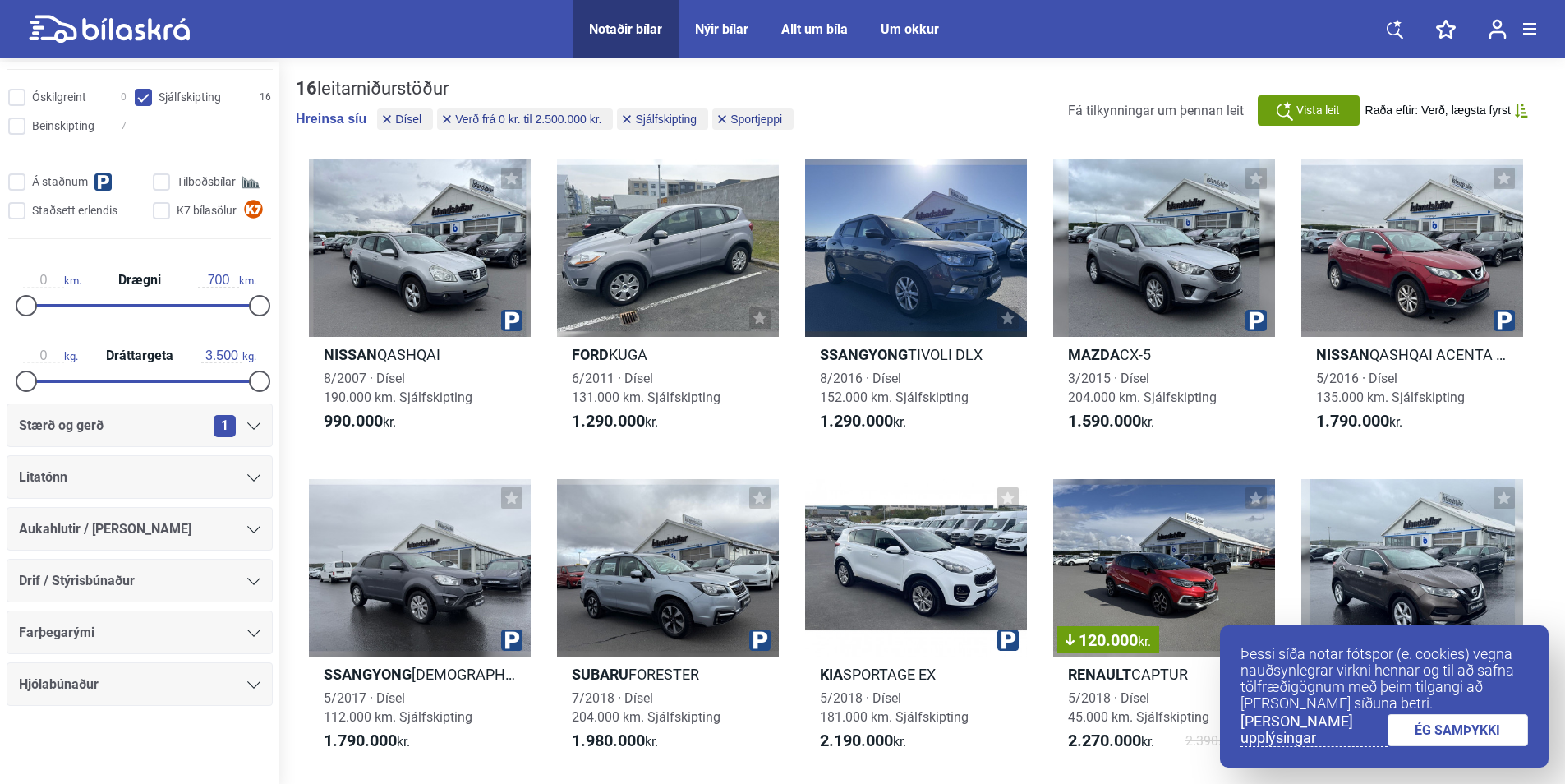
click at [1476, 740] on link "ÉG SAMÞYKKI" at bounding box center [1458, 729] width 142 height 32
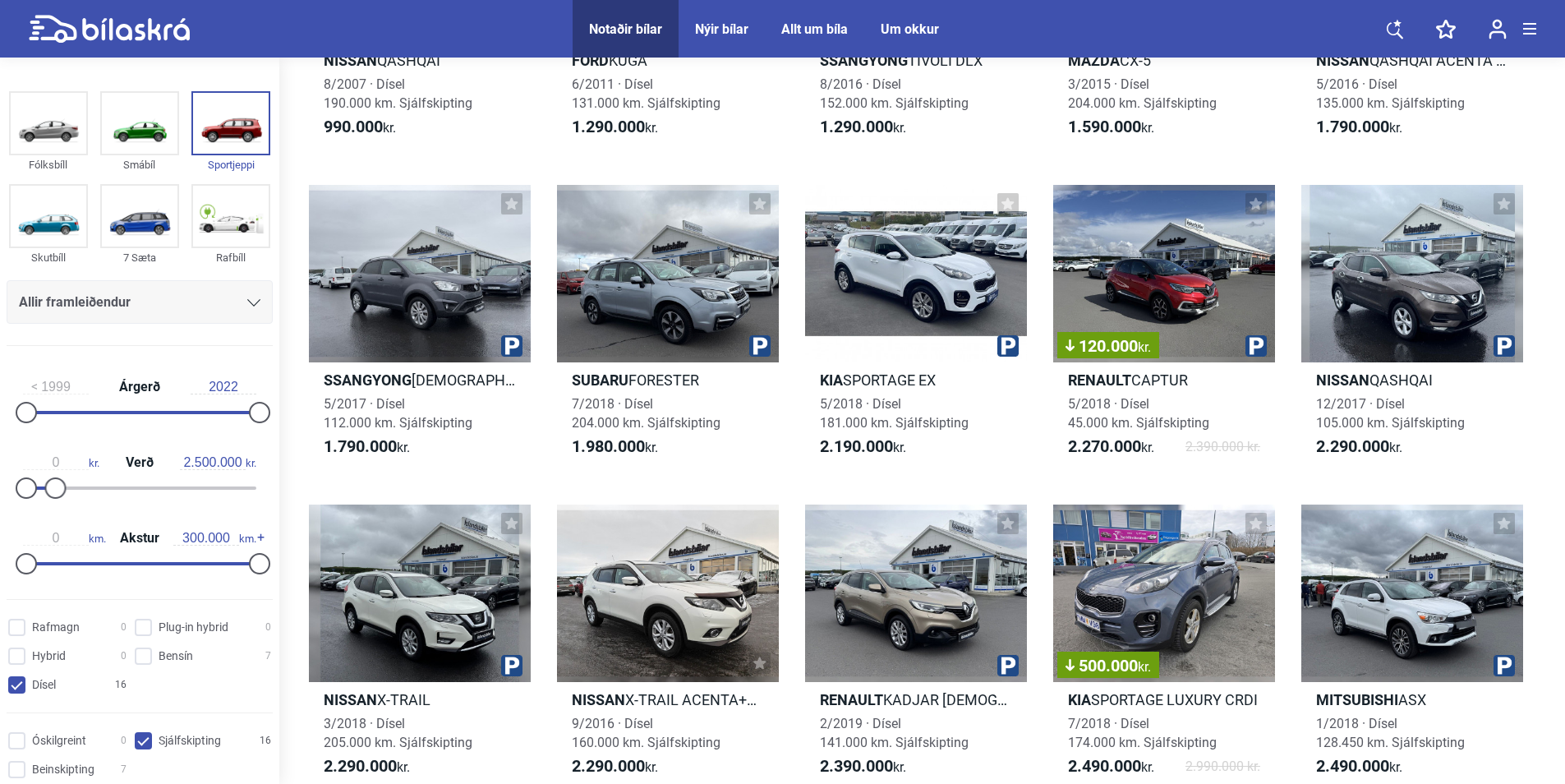
scroll to position [247, 0]
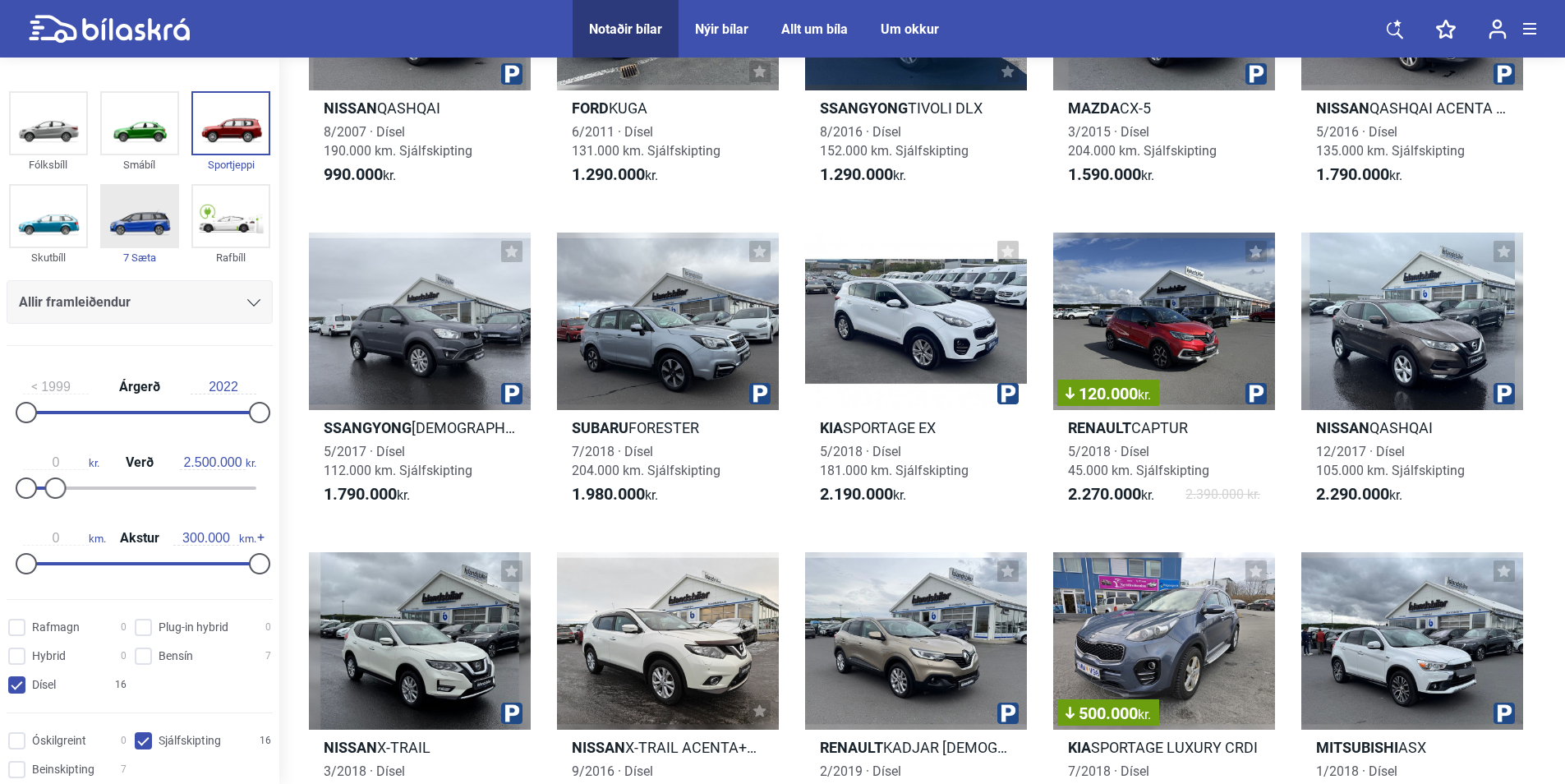
click at [145, 214] on img at bounding box center [140, 216] width 75 height 61
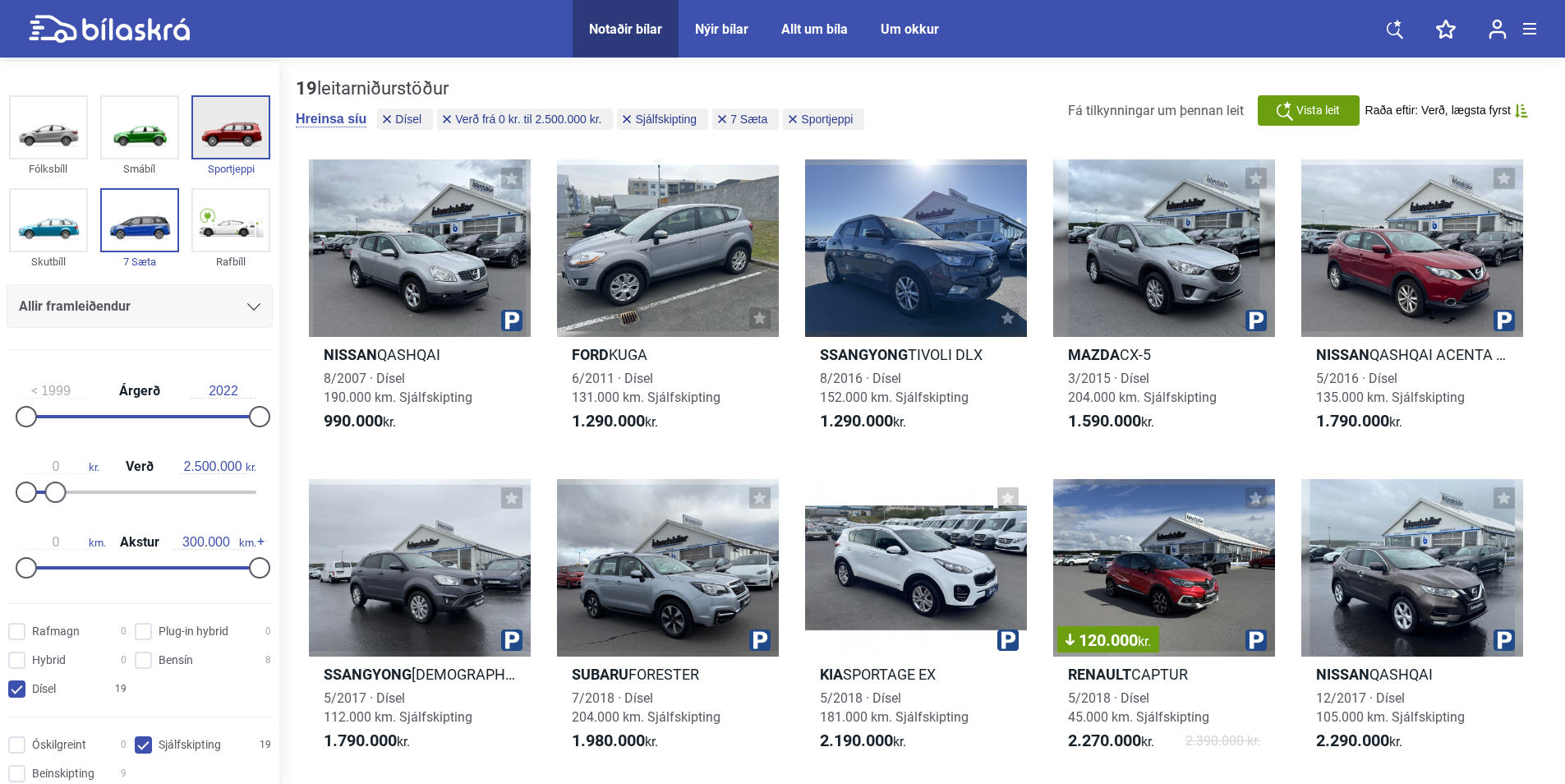
click at [218, 133] on img at bounding box center [230, 127] width 75 height 61
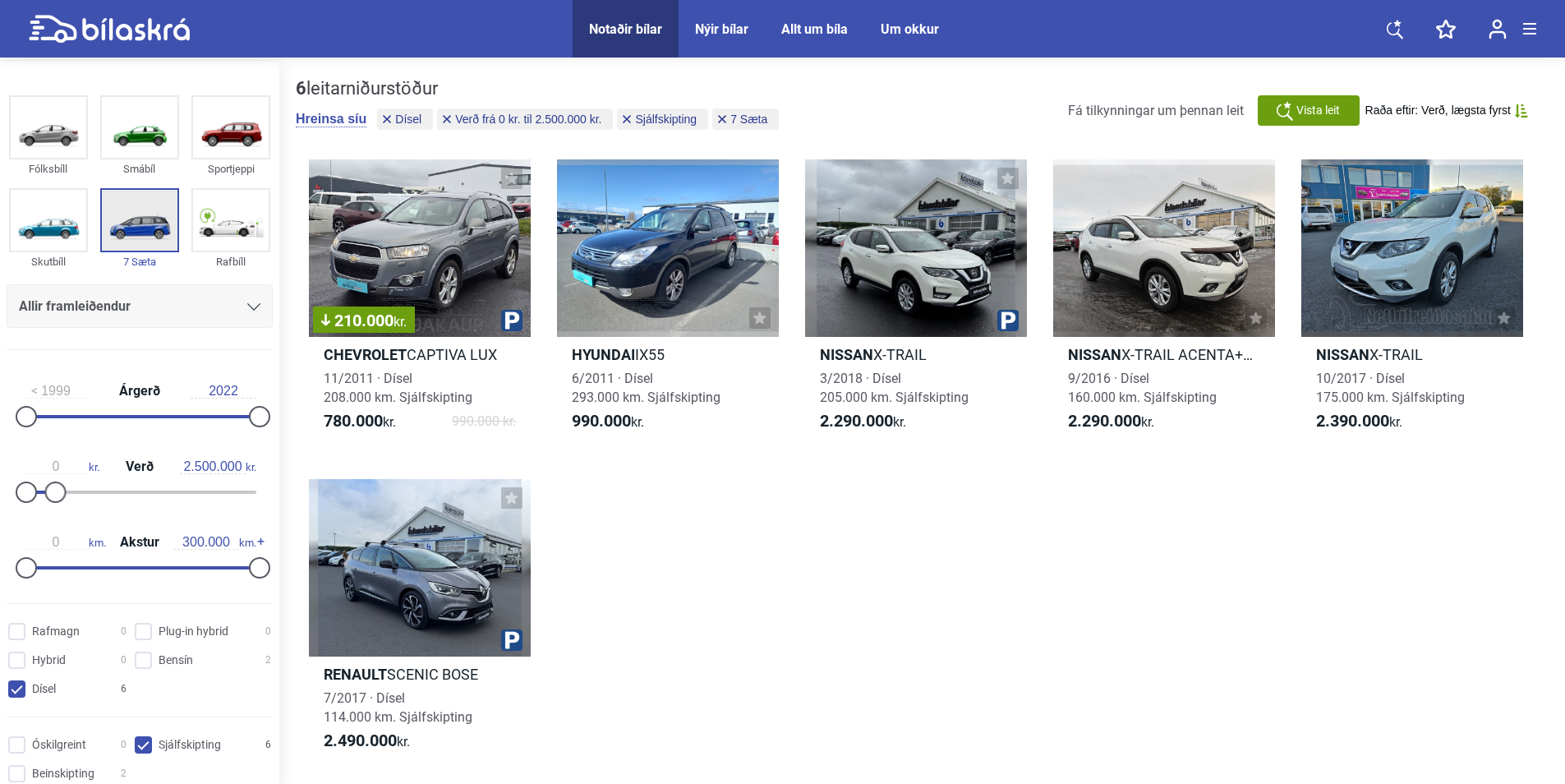
click at [122, 230] on img at bounding box center [140, 220] width 75 height 61
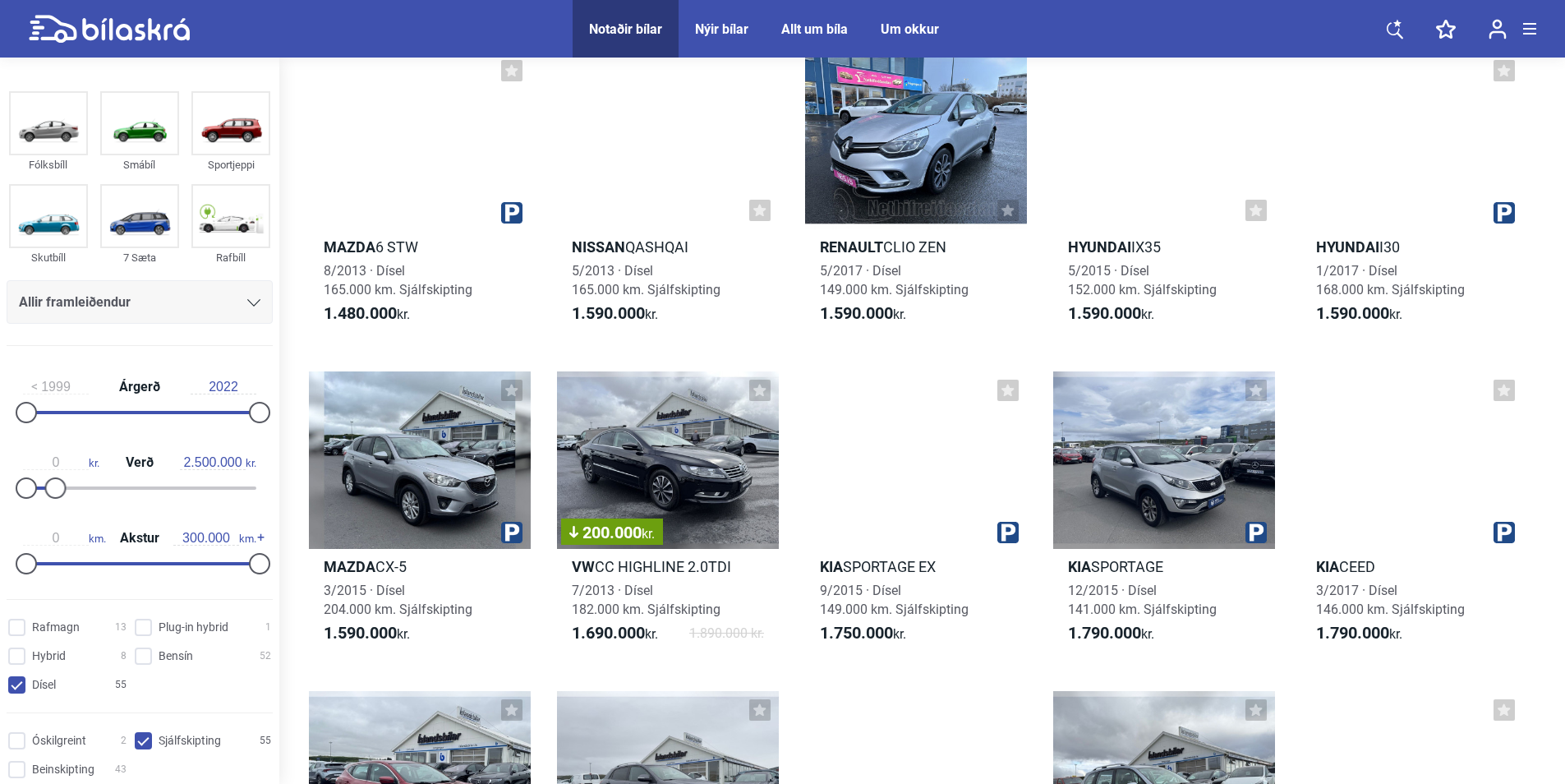
scroll to position [1068, 0]
